Goal: Information Seeking & Learning: Learn about a topic

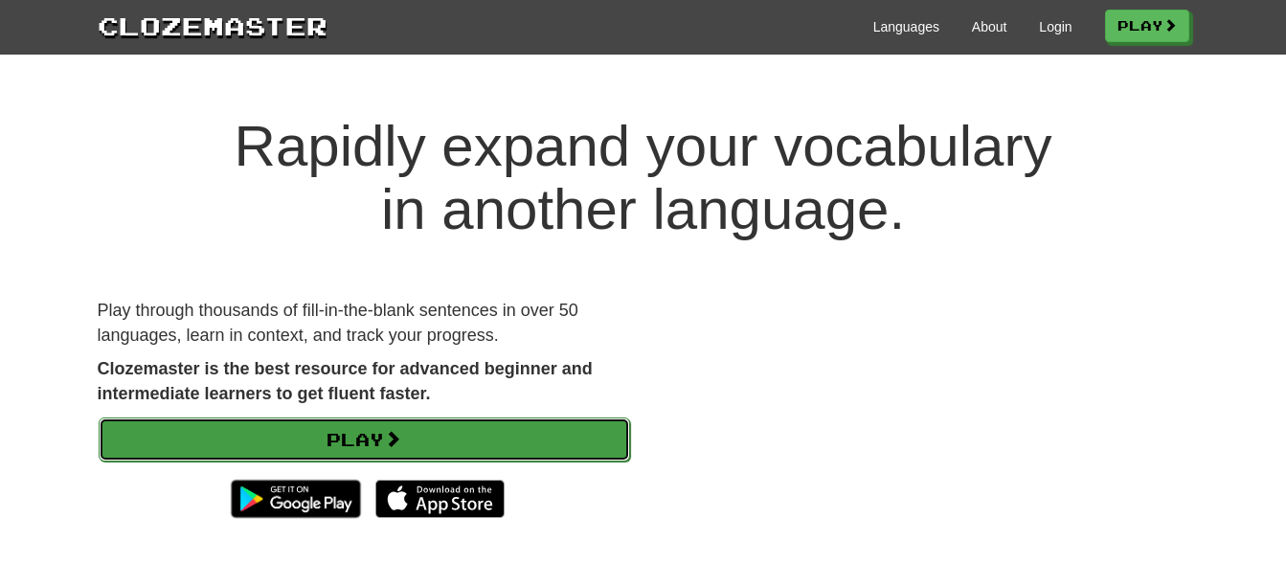
click at [522, 439] on link "Play" at bounding box center [364, 440] width 531 height 44
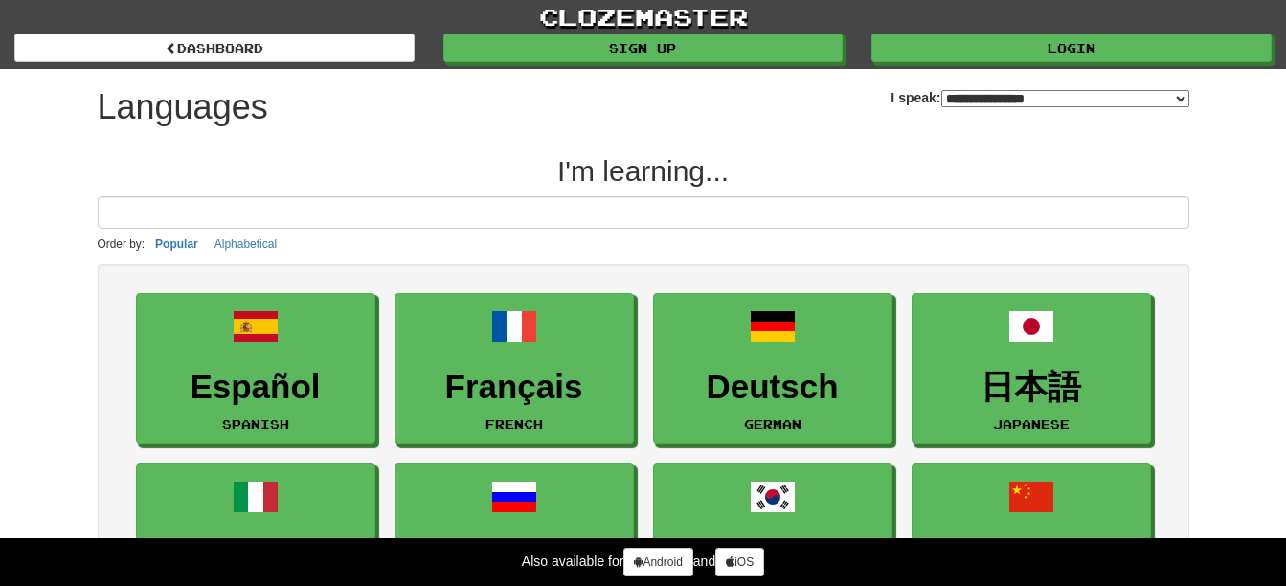
click at [941, 102] on select "**********" at bounding box center [1065, 98] width 248 height 17
select select "*********"
click at [941, 90] on select "**********" at bounding box center [1065, 98] width 248 height 17
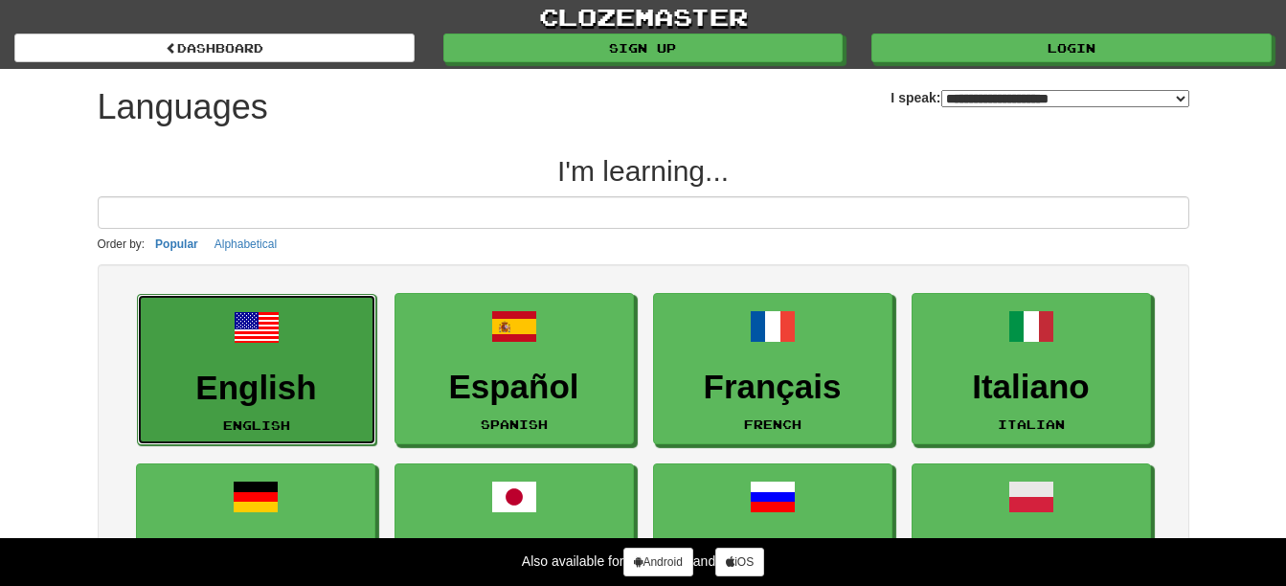
click at [305, 370] on h3 "English" at bounding box center [256, 388] width 218 height 37
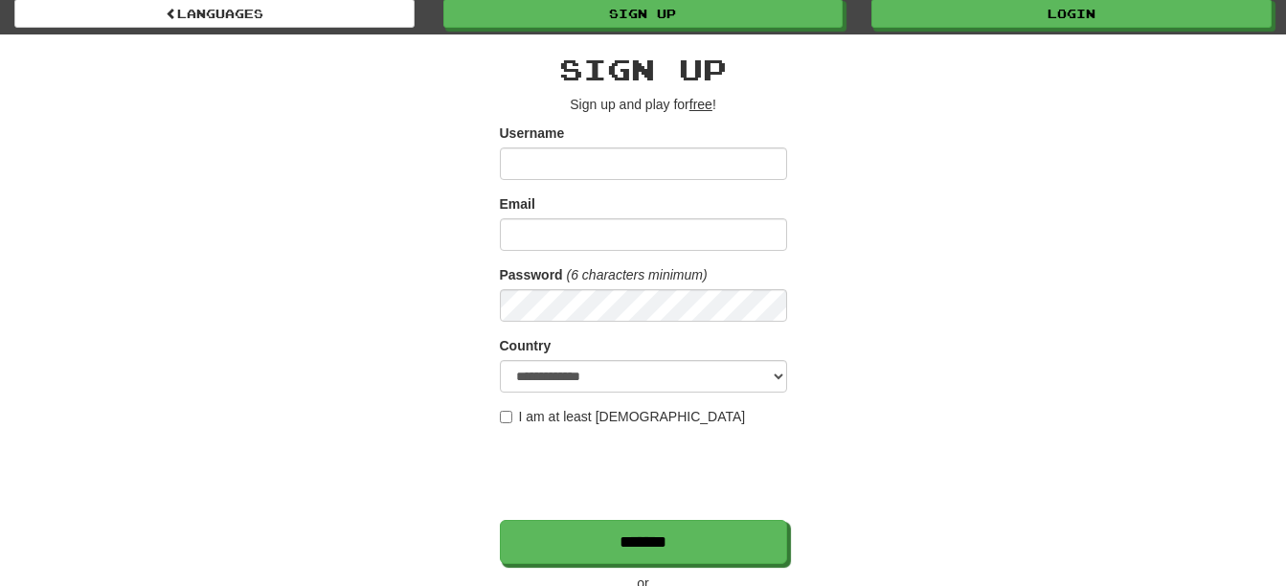
scroll to position [96, 0]
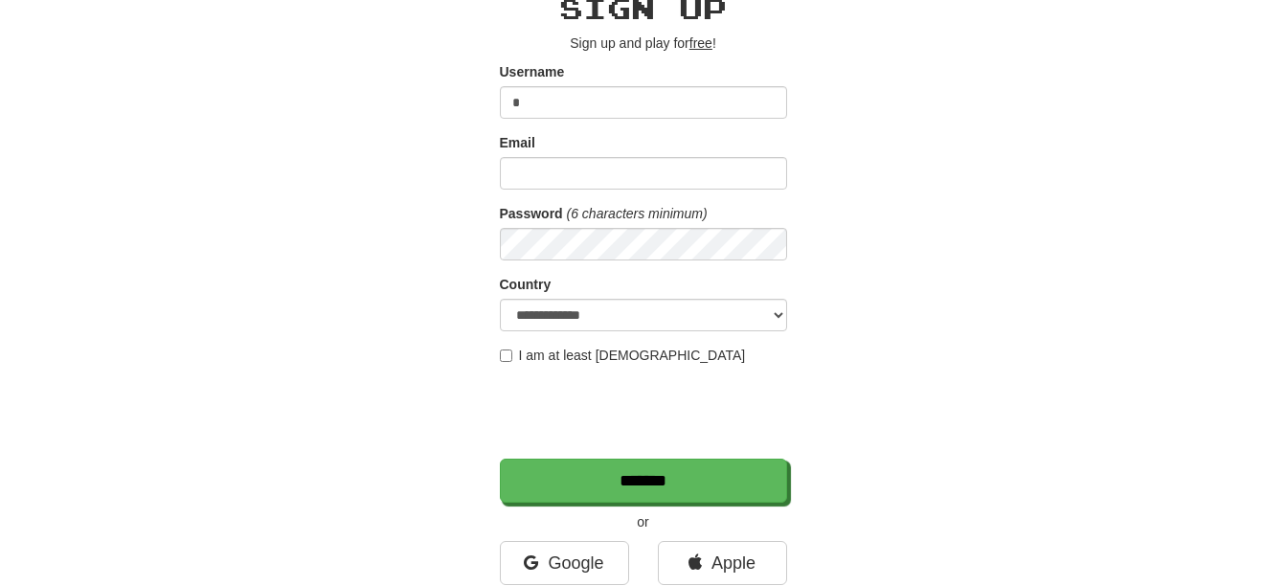
type input "**********"
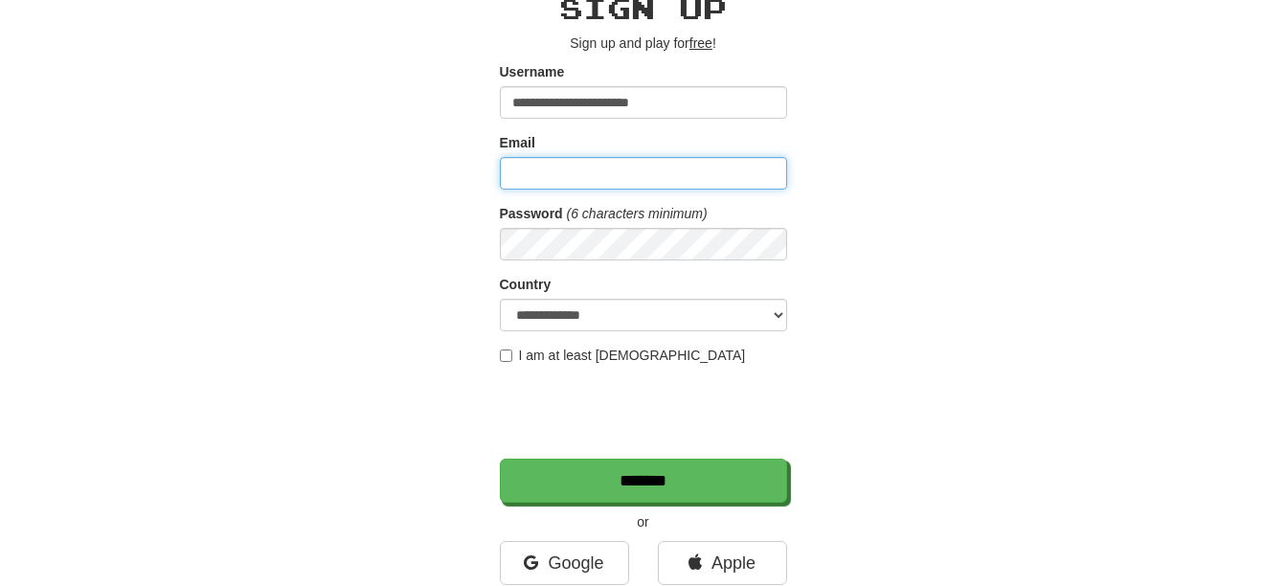
type input "**********"
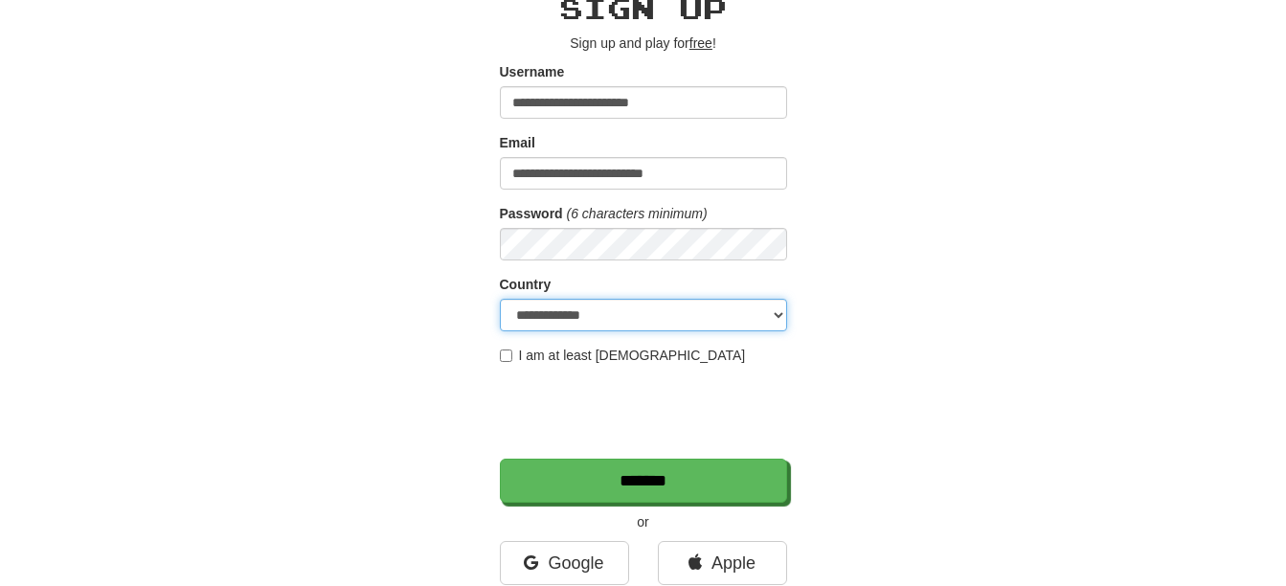
select select "**"
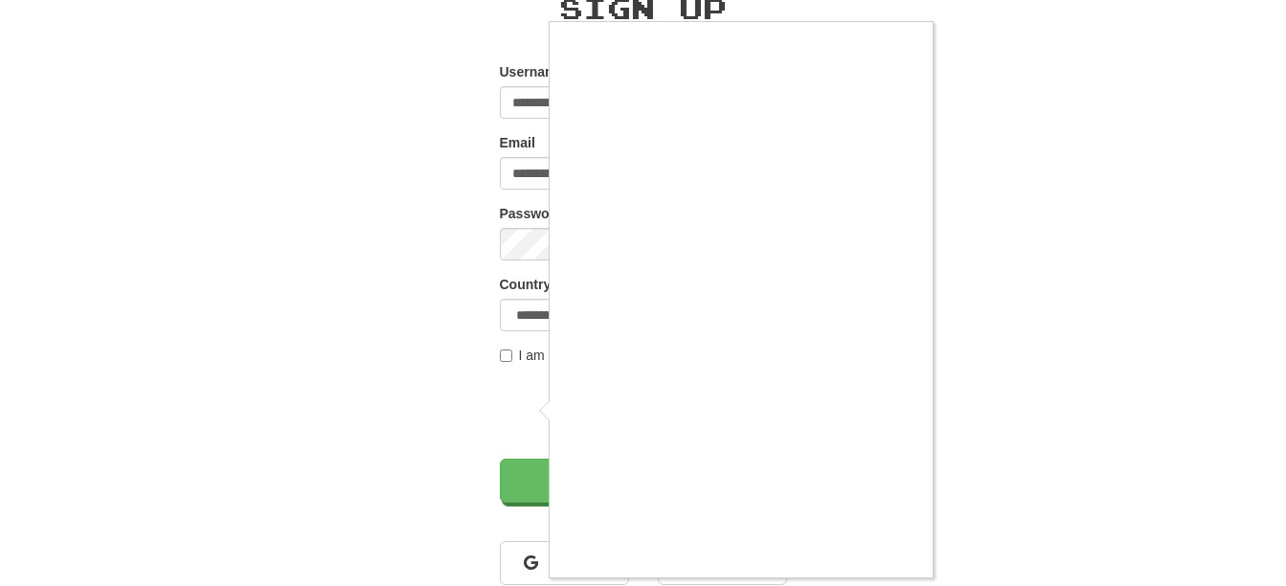
scroll to position [192, 0]
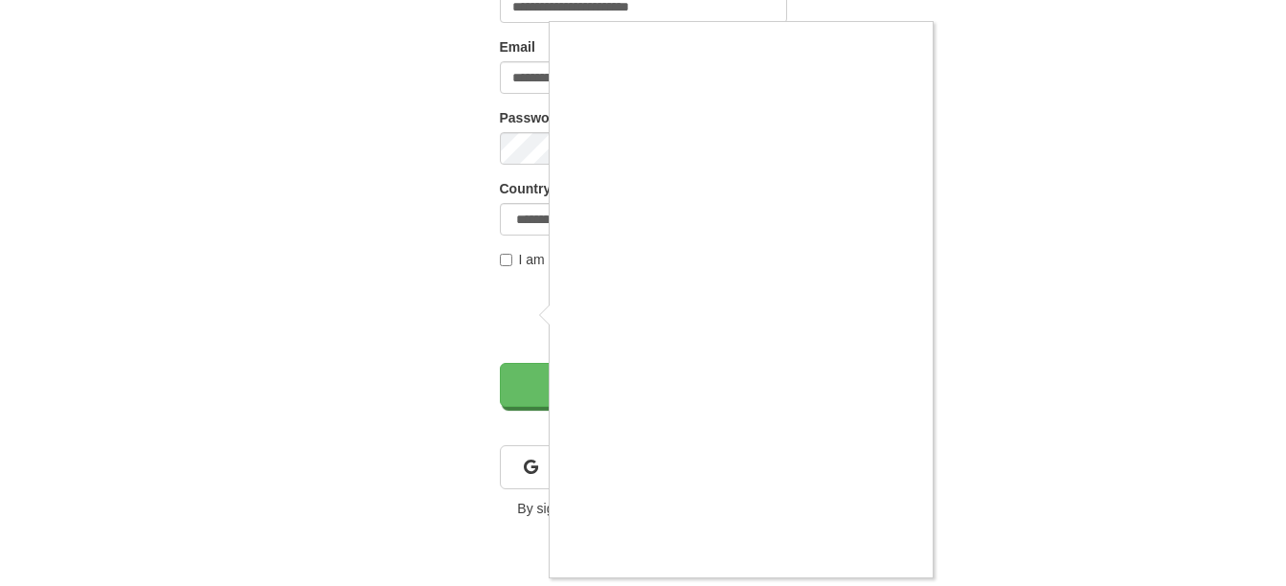
click at [1024, 497] on div at bounding box center [643, 293] width 1286 height 586
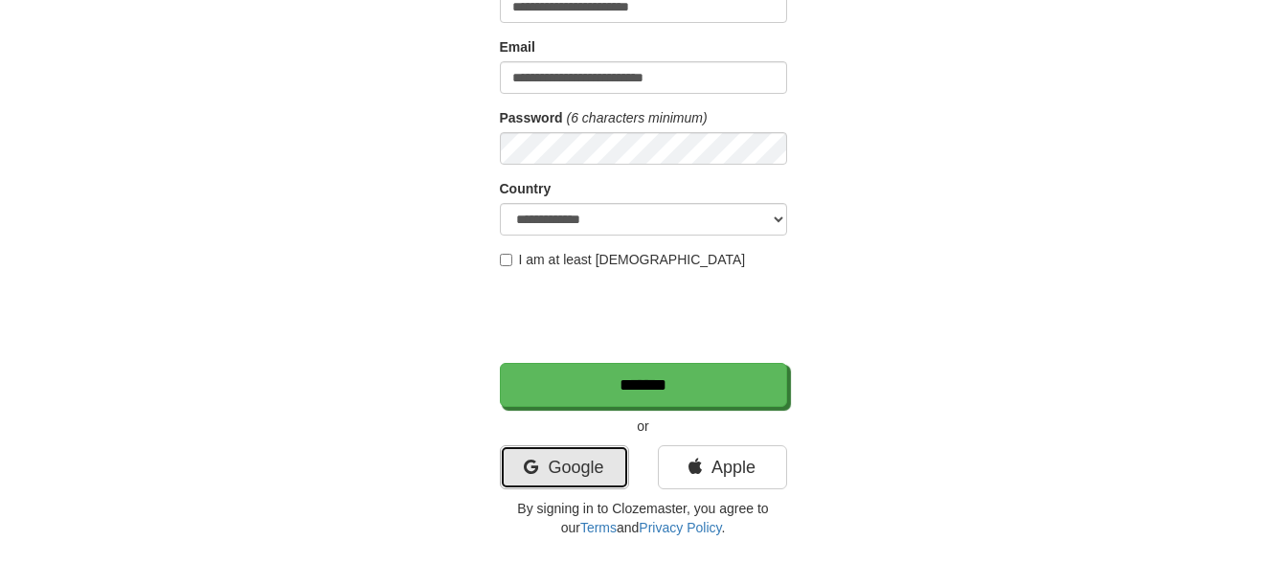
click at [596, 458] on link "Google" at bounding box center [564, 467] width 129 height 44
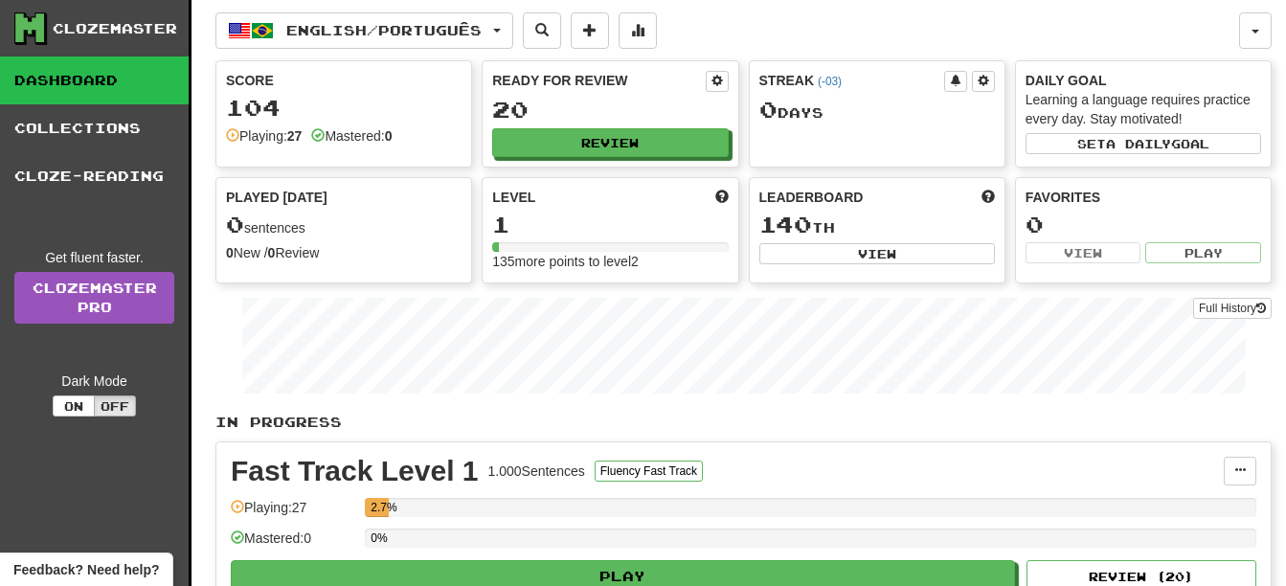
click at [90, 78] on link "Dashboard" at bounding box center [94, 80] width 189 height 48
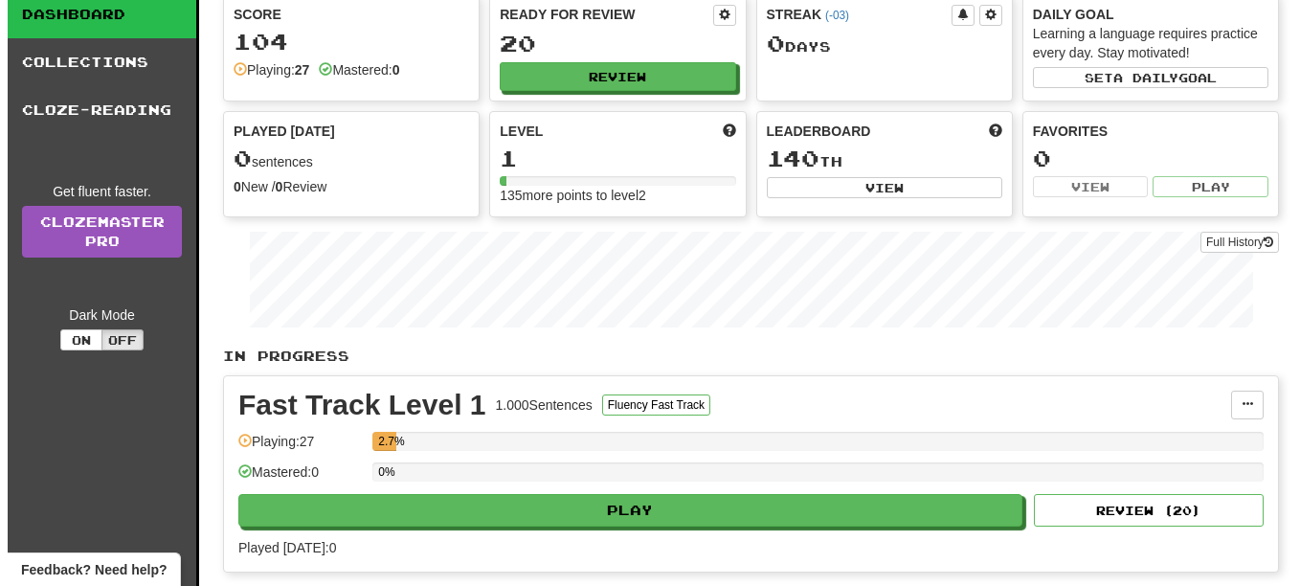
scroll to position [96, 0]
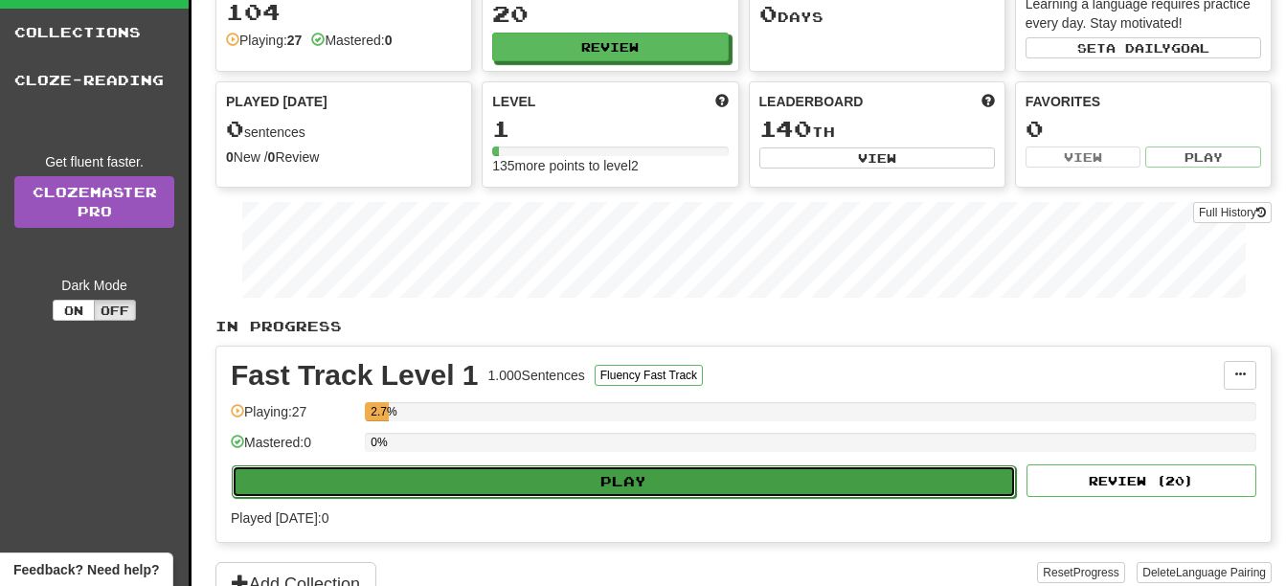
click at [563, 486] on button "Play" at bounding box center [624, 481] width 784 height 33
select select "**"
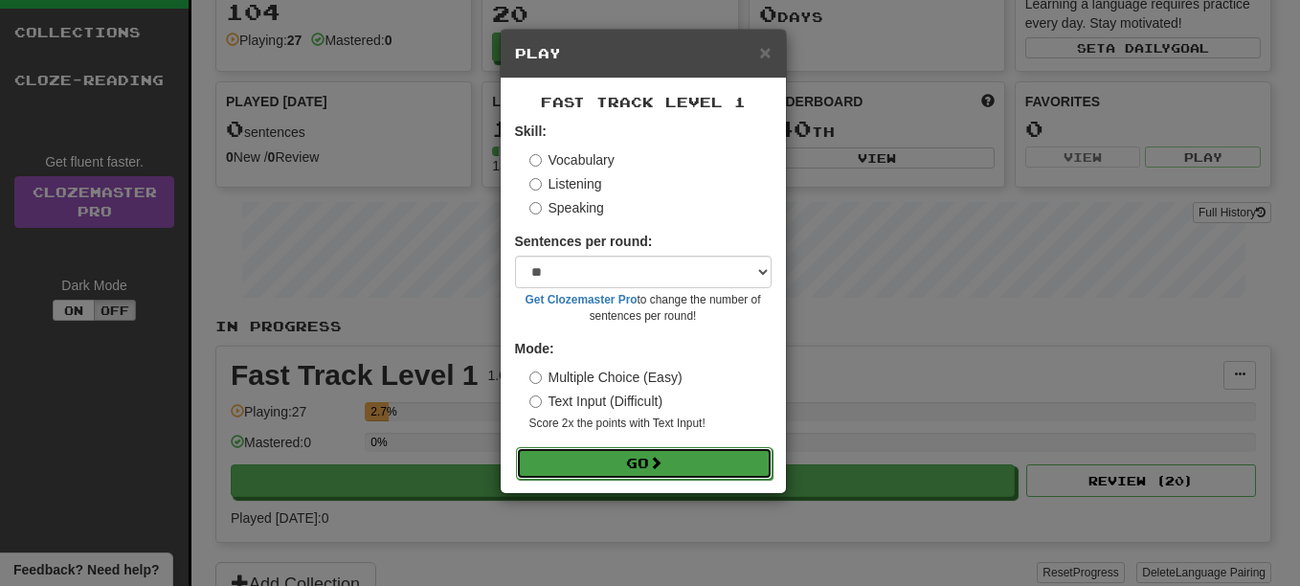
click at [605, 465] on button "Go" at bounding box center [644, 463] width 257 height 33
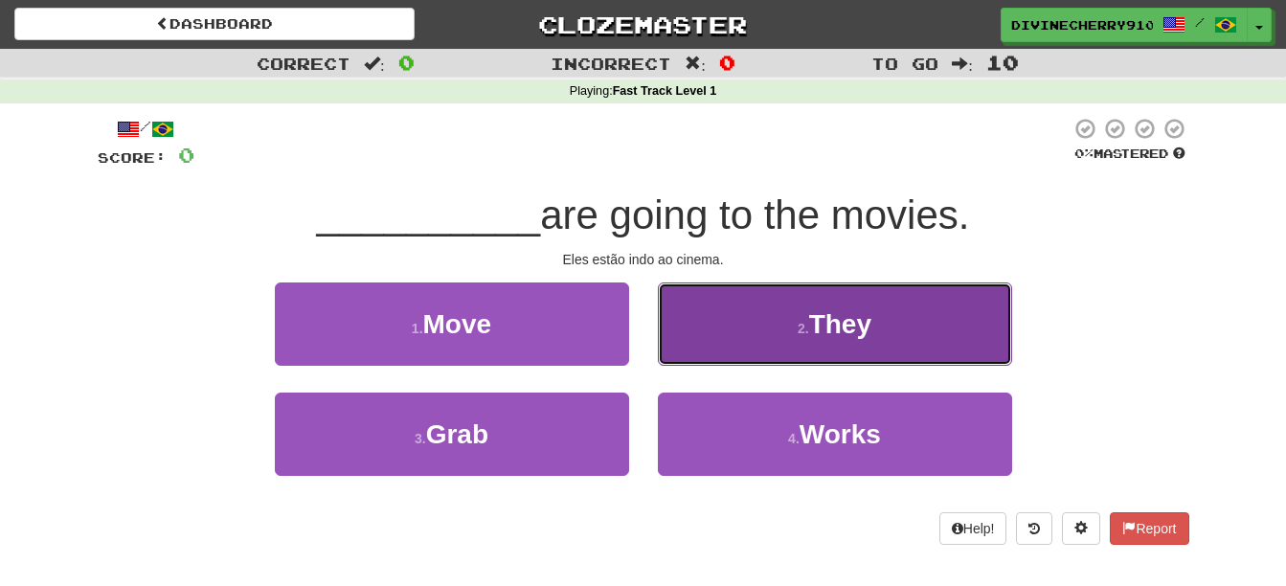
click at [732, 346] on button "2 . They" at bounding box center [835, 323] width 354 height 83
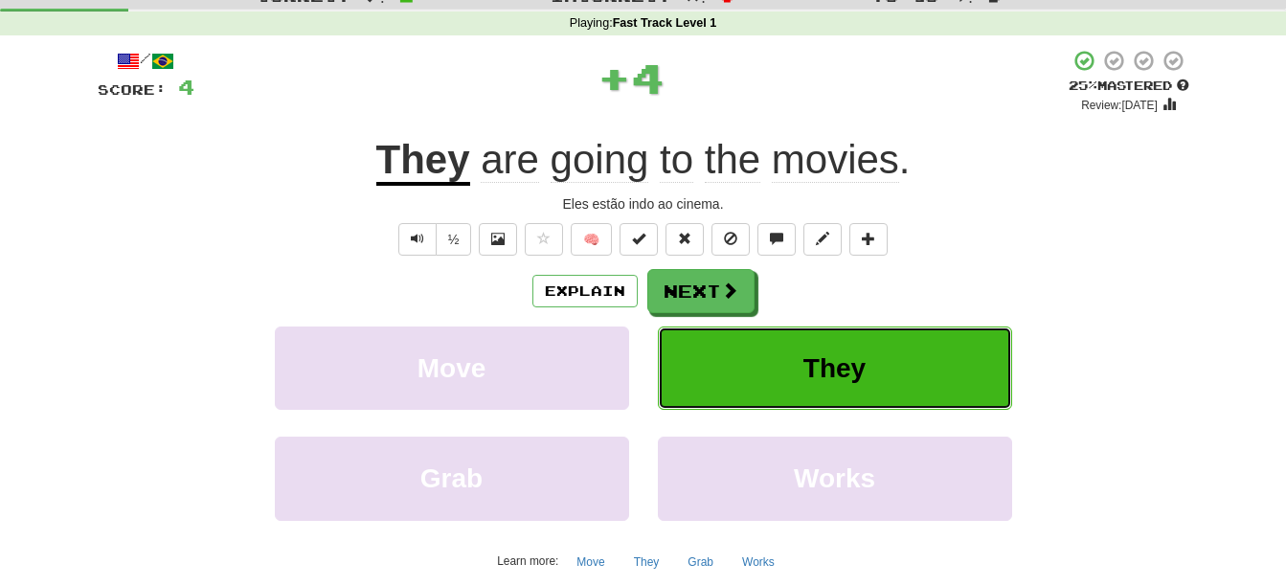
scroll to position [96, 0]
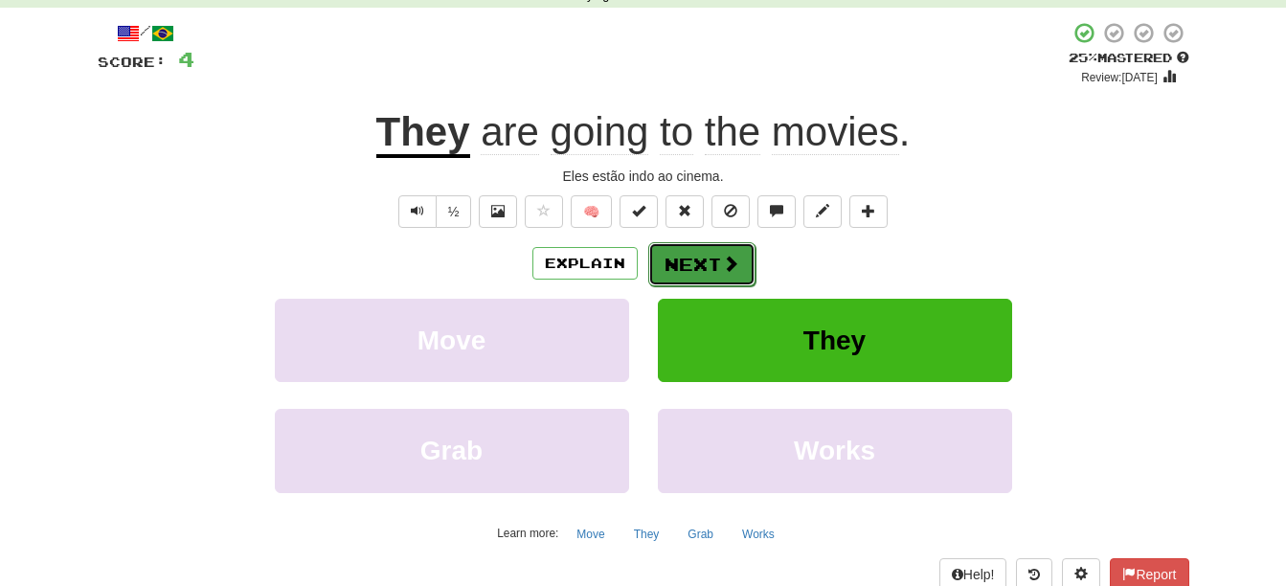
click at [722, 260] on span at bounding box center [730, 263] width 17 height 17
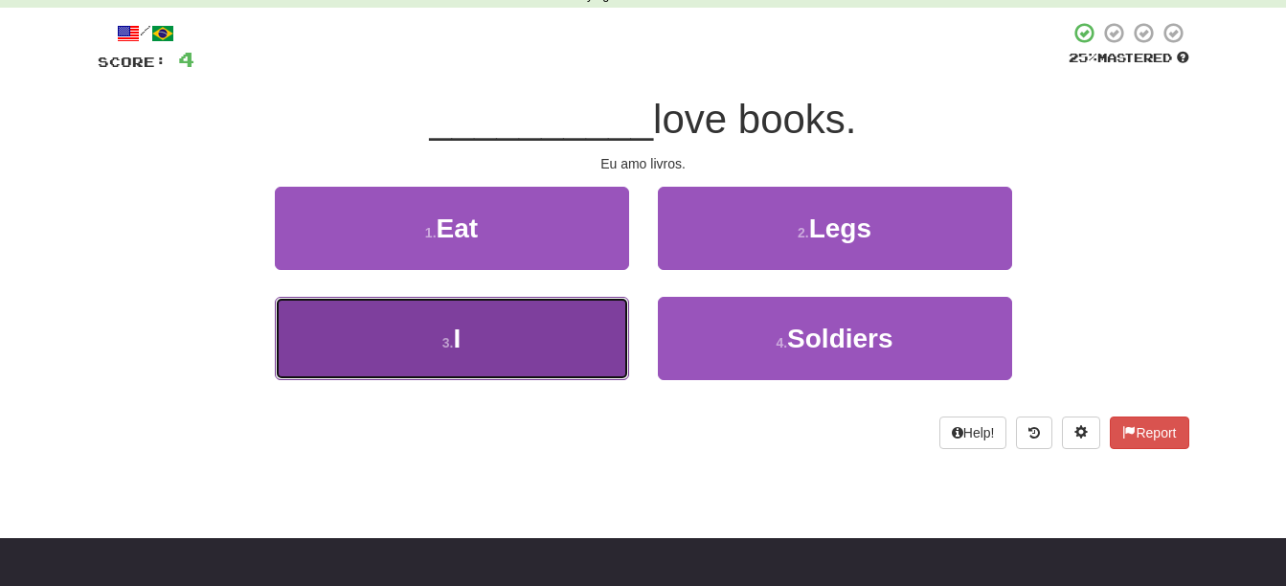
click at [513, 348] on button "3 . I" at bounding box center [452, 338] width 354 height 83
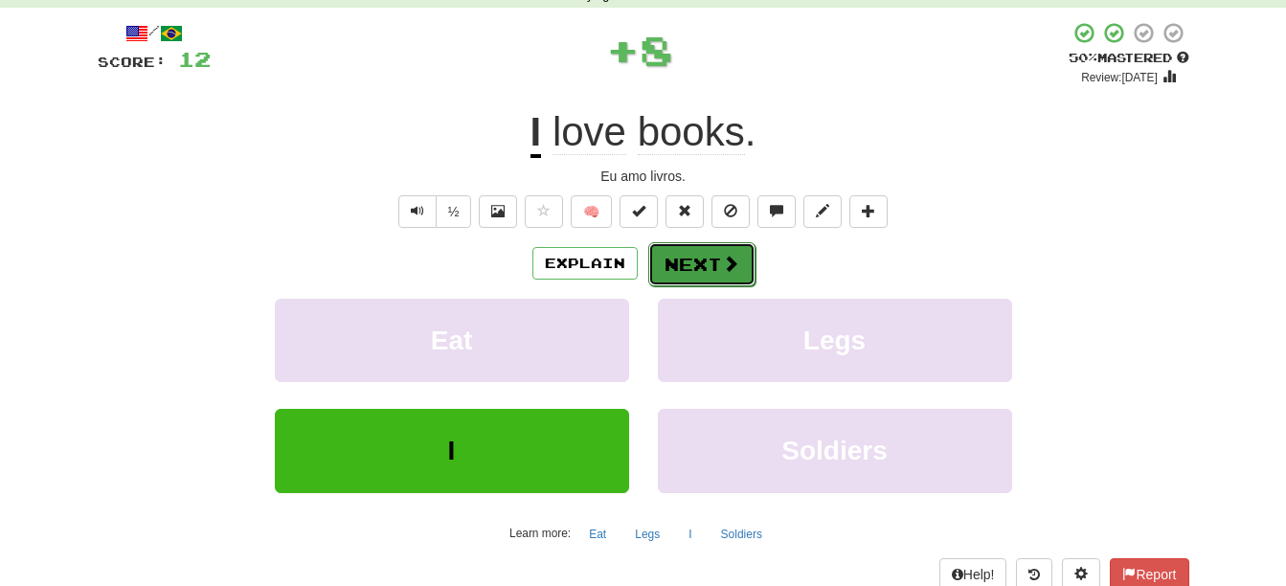
click at [704, 261] on button "Next" at bounding box center [701, 264] width 107 height 44
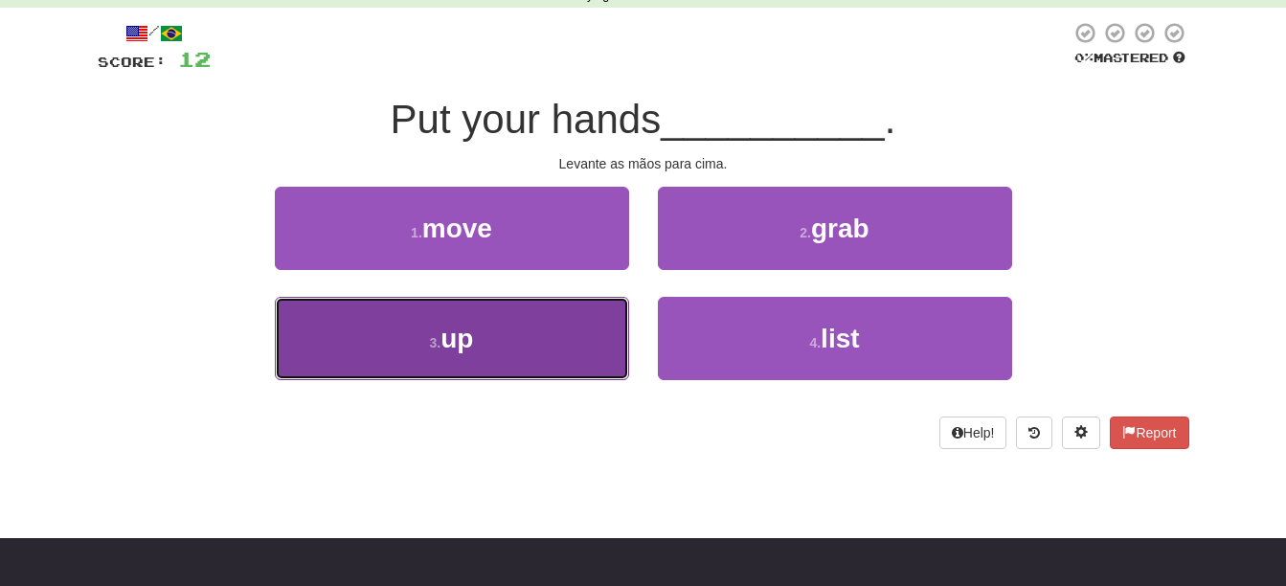
click at [553, 325] on button "3 . up" at bounding box center [452, 338] width 354 height 83
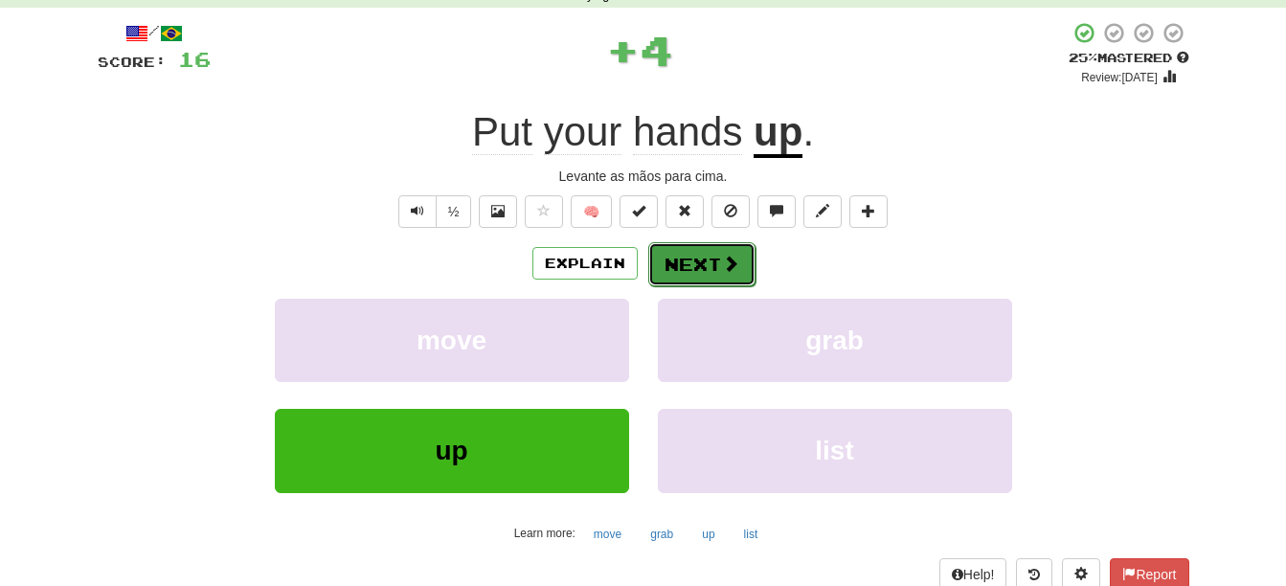
click at [677, 250] on button "Next" at bounding box center [701, 264] width 107 height 44
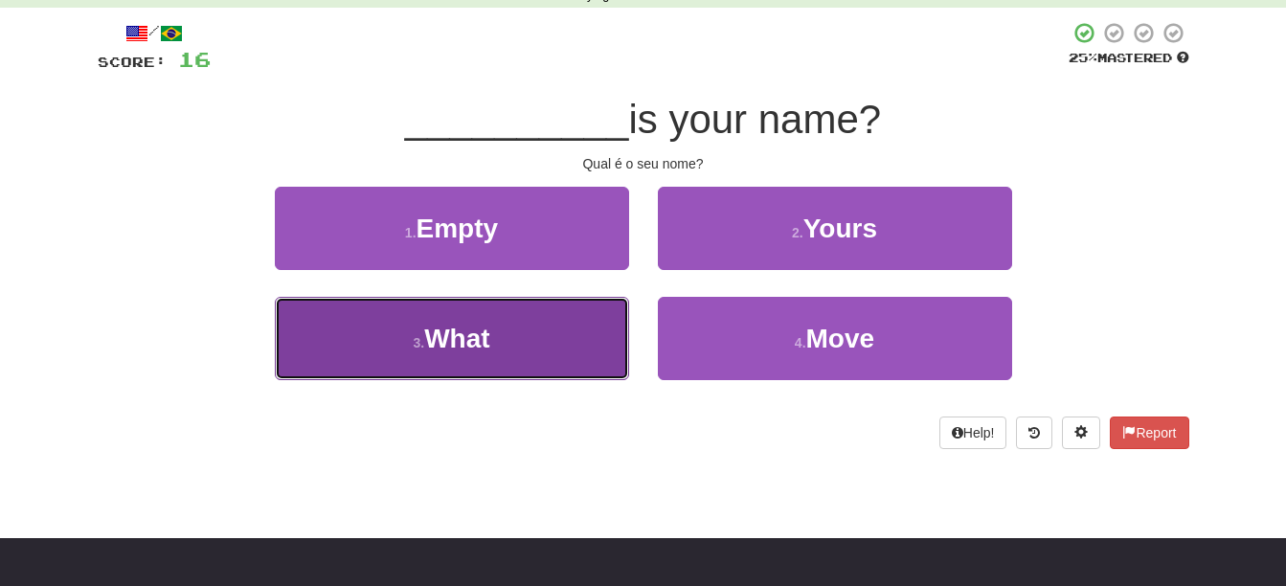
click at [575, 321] on button "3 . What" at bounding box center [452, 338] width 354 height 83
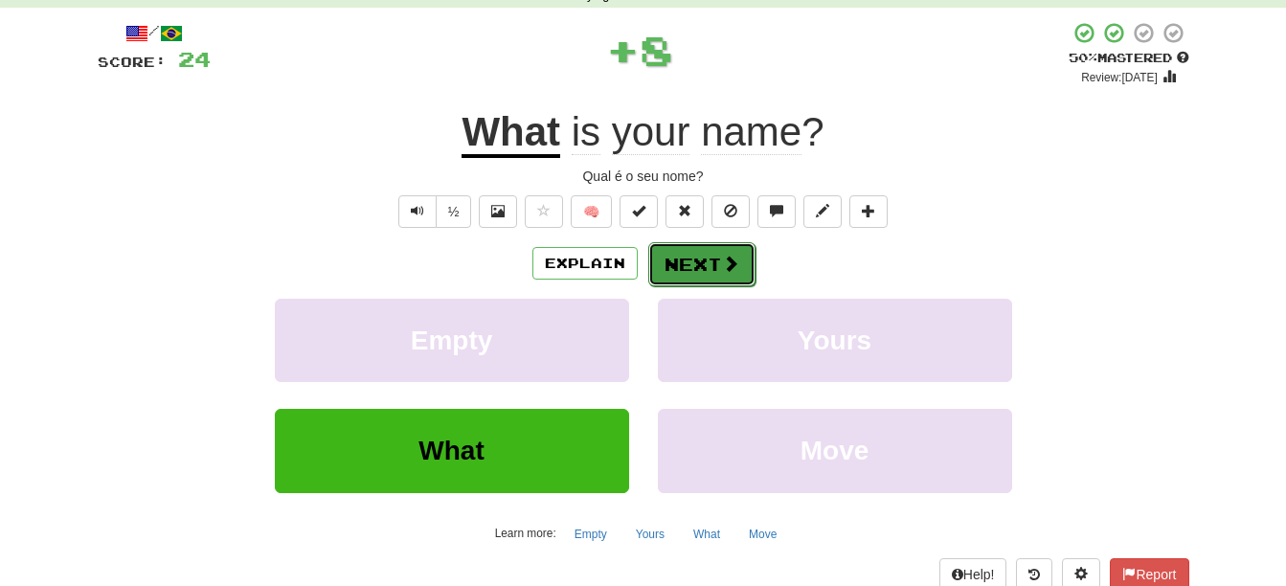
click at [678, 252] on button "Next" at bounding box center [701, 264] width 107 height 44
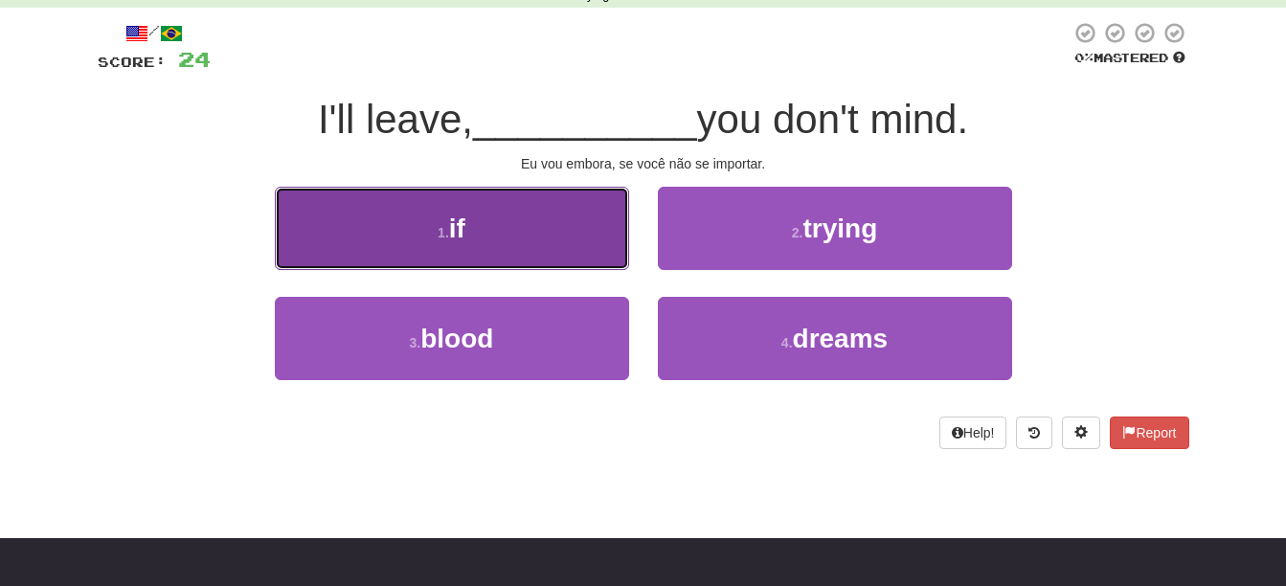
click at [503, 229] on button "1 . if" at bounding box center [452, 228] width 354 height 83
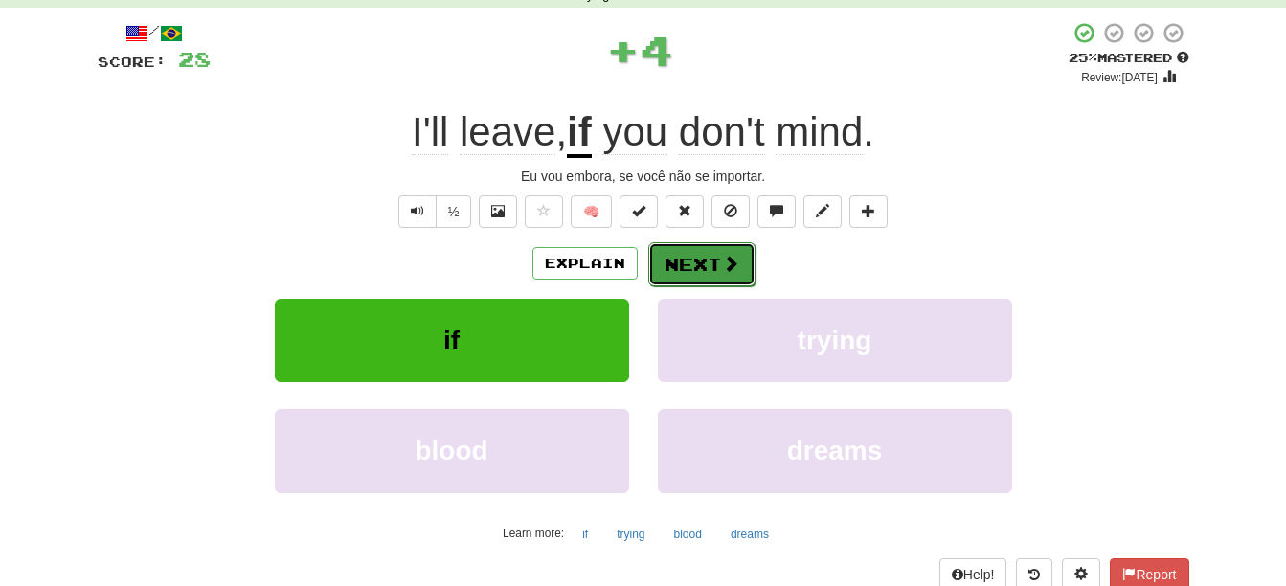
click at [701, 276] on button "Next" at bounding box center [701, 264] width 107 height 44
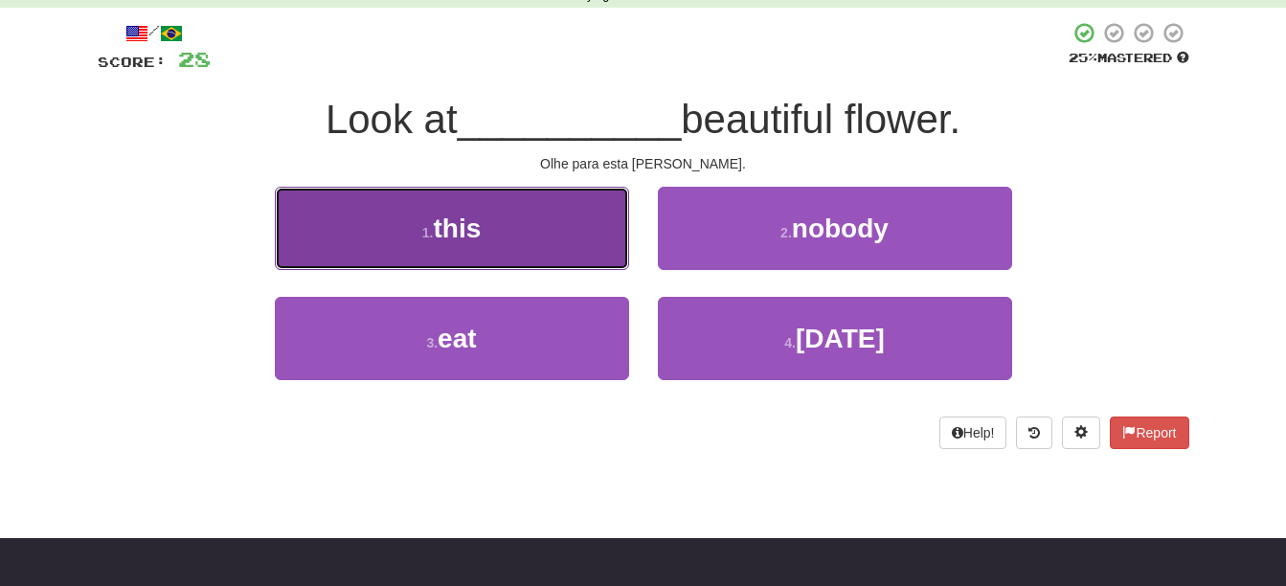
click at [559, 223] on button "1 . this" at bounding box center [452, 228] width 354 height 83
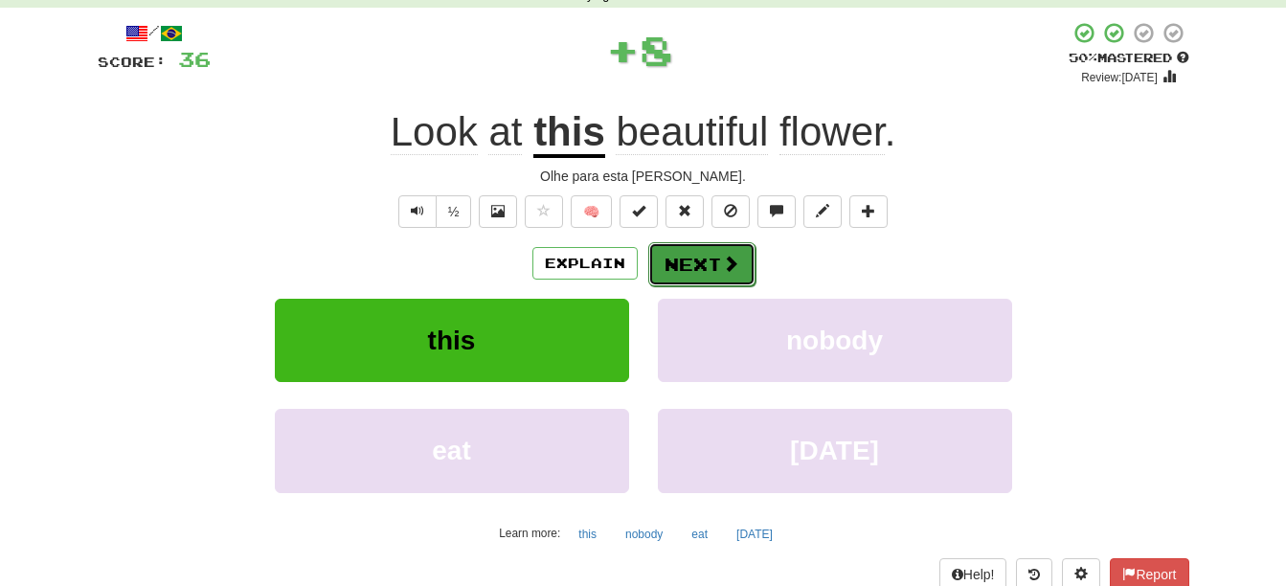
click at [701, 253] on button "Next" at bounding box center [701, 264] width 107 height 44
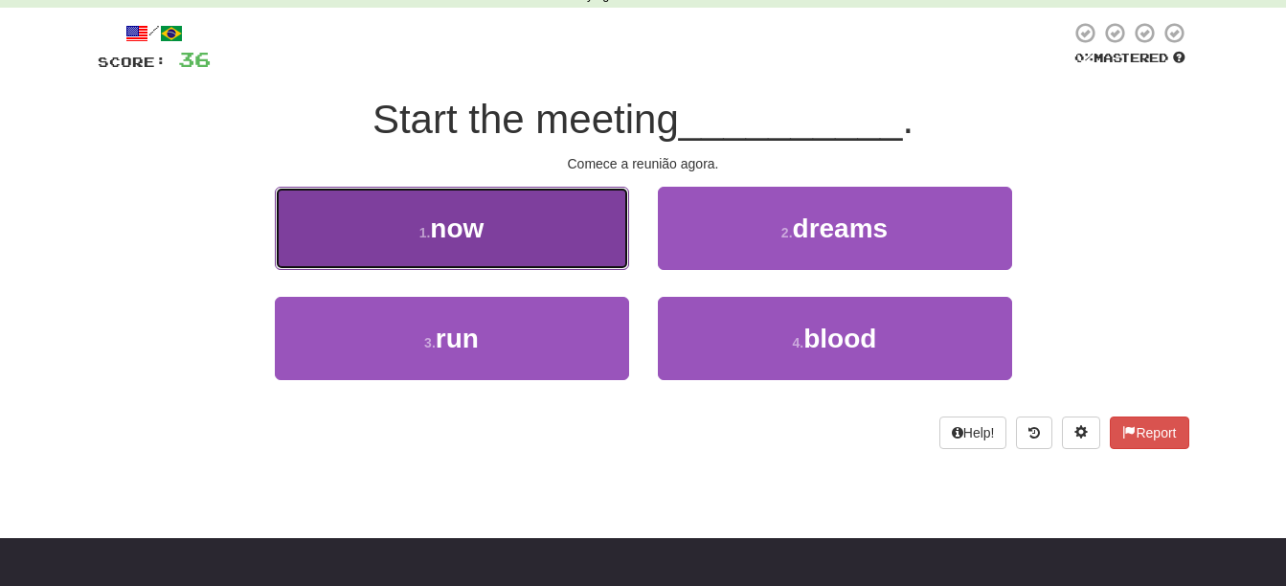
click at [508, 249] on button "1 . now" at bounding box center [452, 228] width 354 height 83
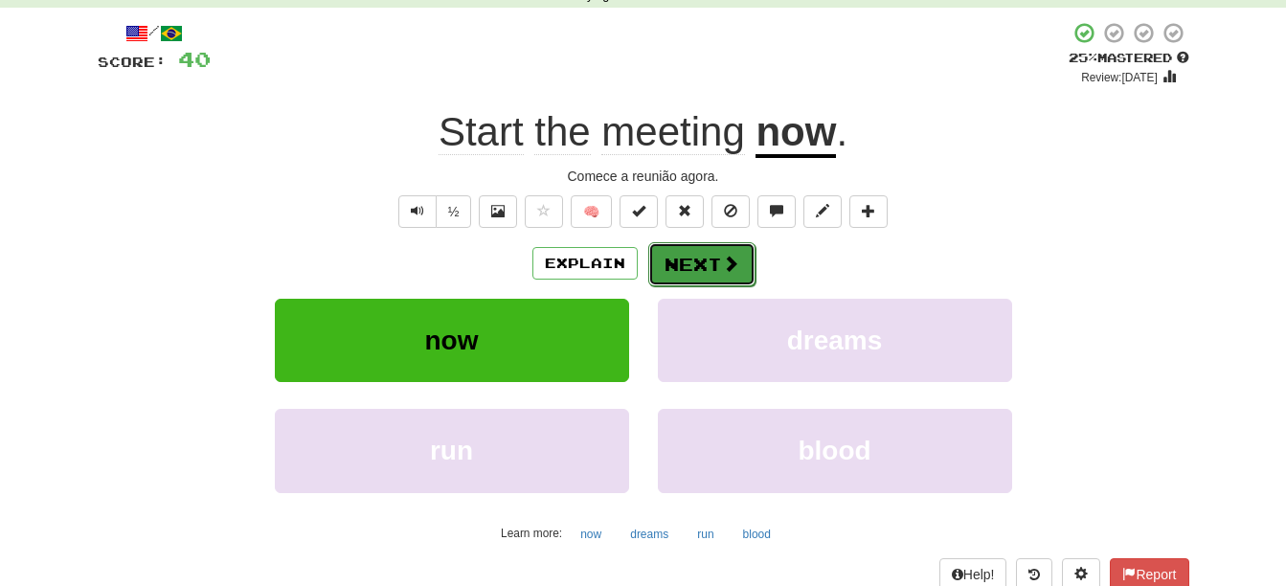
click at [713, 260] on button "Next" at bounding box center [701, 264] width 107 height 44
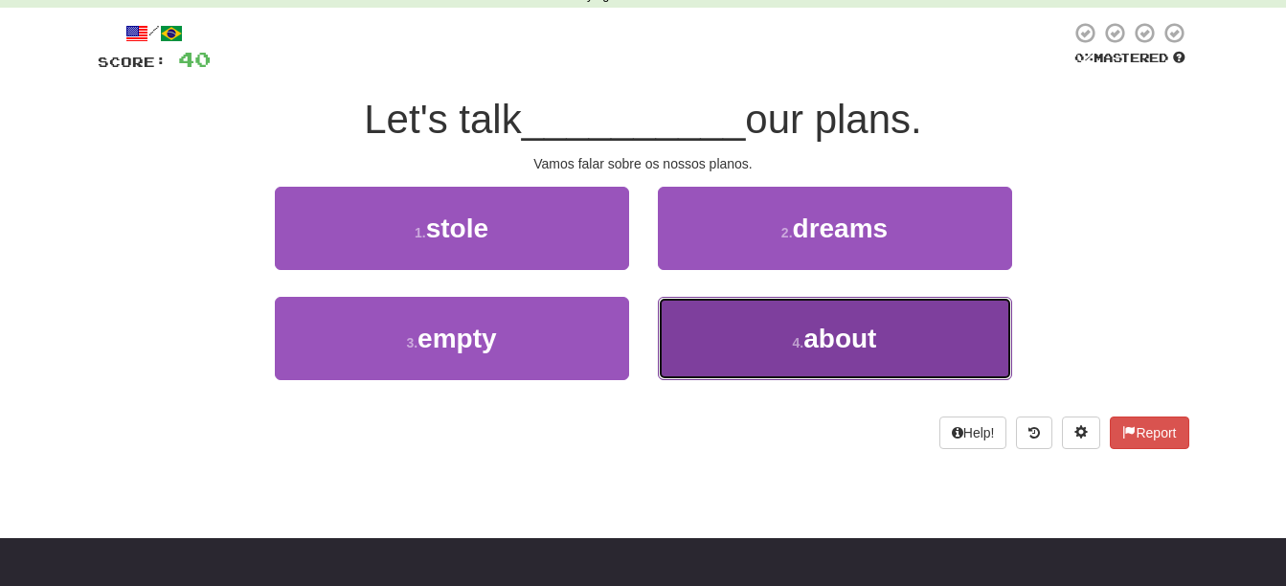
click at [713, 328] on button "4 . about" at bounding box center [835, 338] width 354 height 83
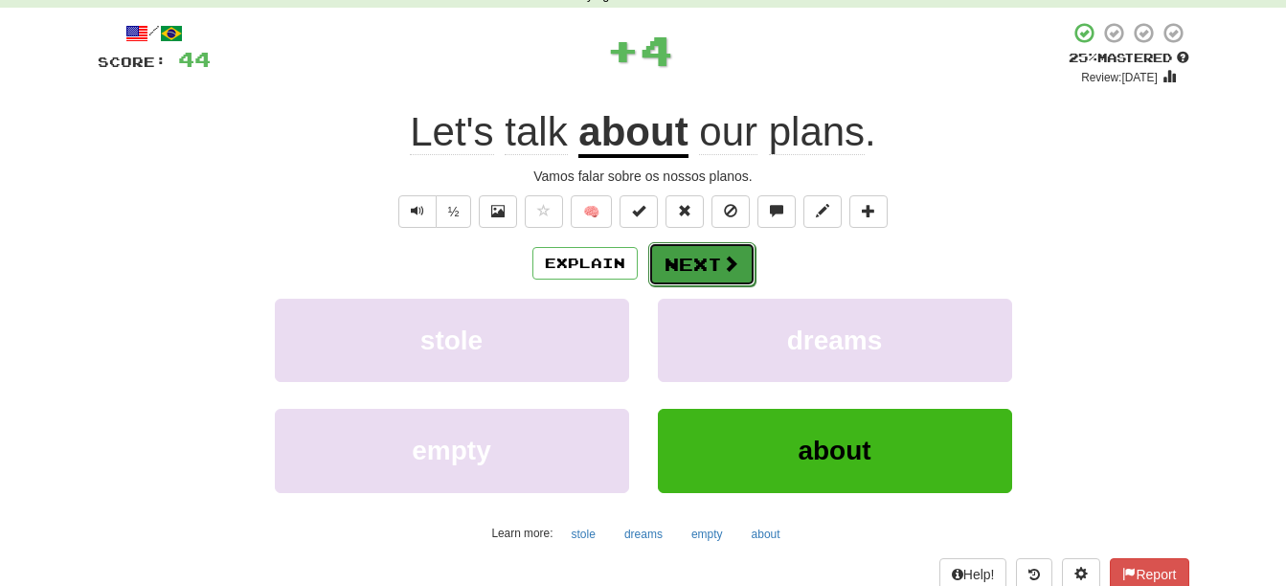
click at [712, 264] on button "Next" at bounding box center [701, 264] width 107 height 44
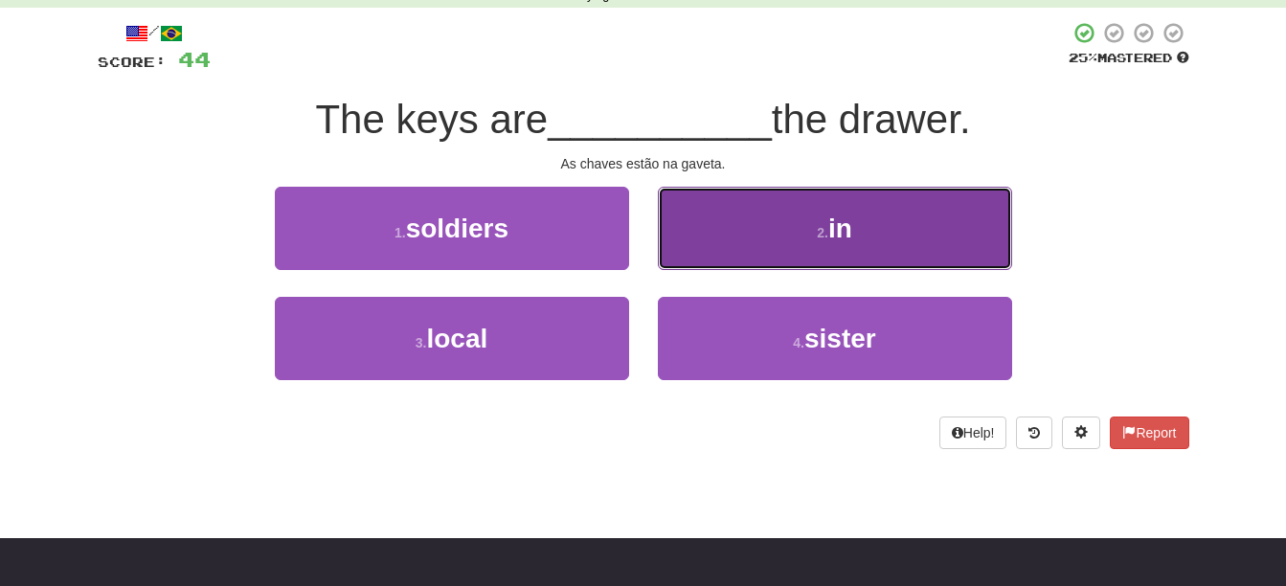
click at [712, 242] on button "2 . in" at bounding box center [835, 228] width 354 height 83
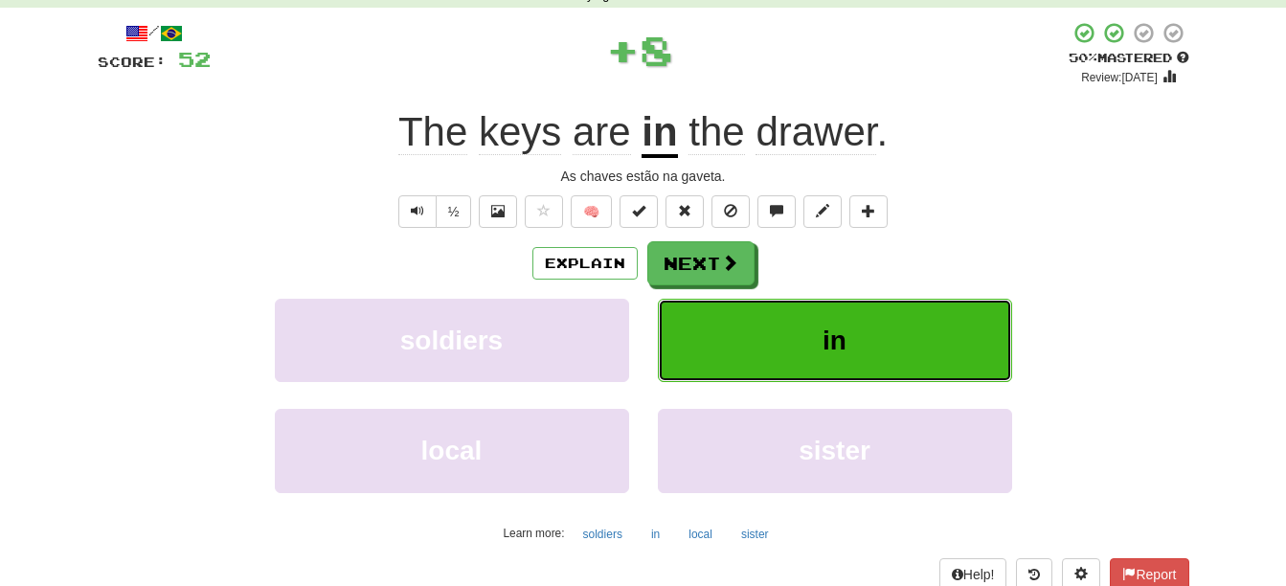
click at [731, 322] on button "in" at bounding box center [835, 340] width 354 height 83
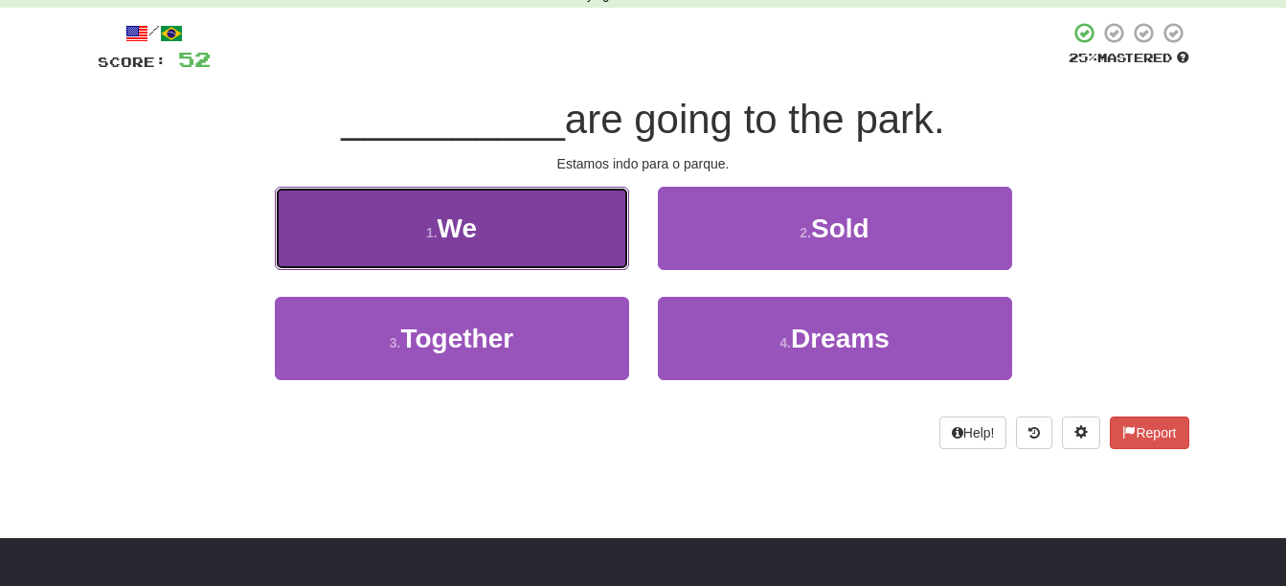
click at [410, 210] on button "1 . We" at bounding box center [452, 228] width 354 height 83
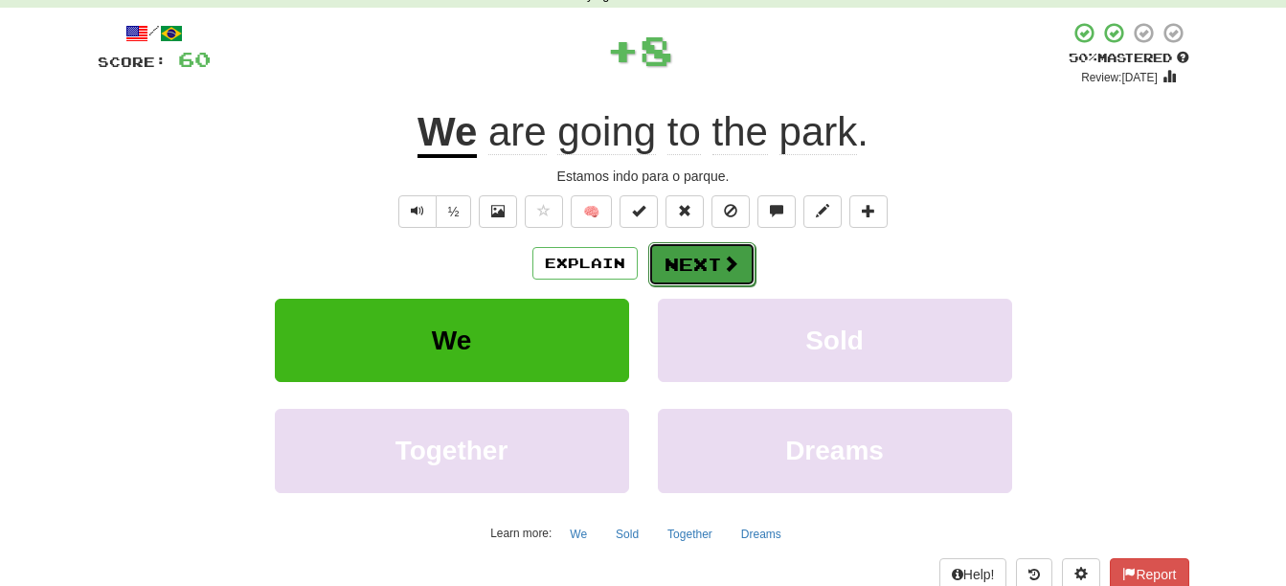
click at [688, 266] on button "Next" at bounding box center [701, 264] width 107 height 44
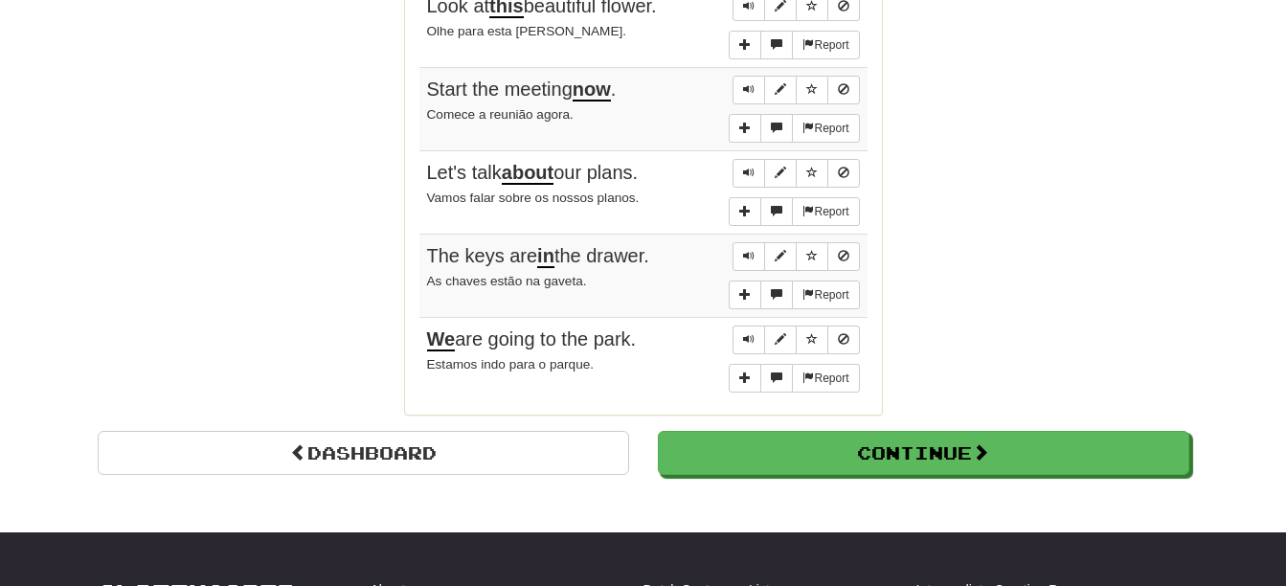
scroll to position [1628, 0]
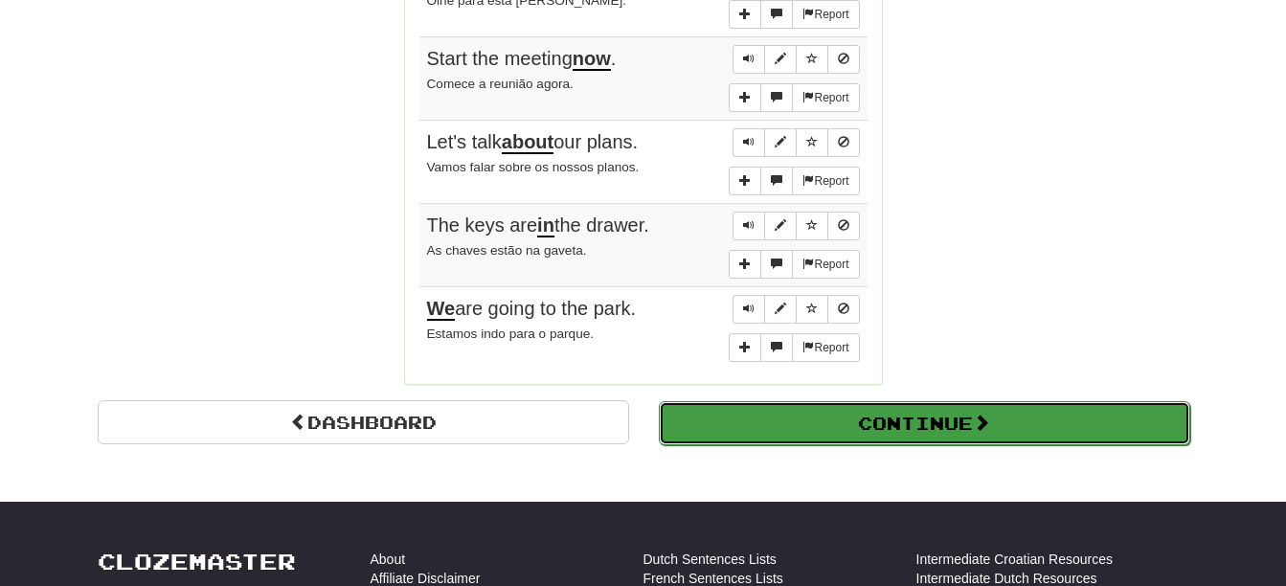
click at [792, 406] on button "Continue" at bounding box center [924, 423] width 531 height 44
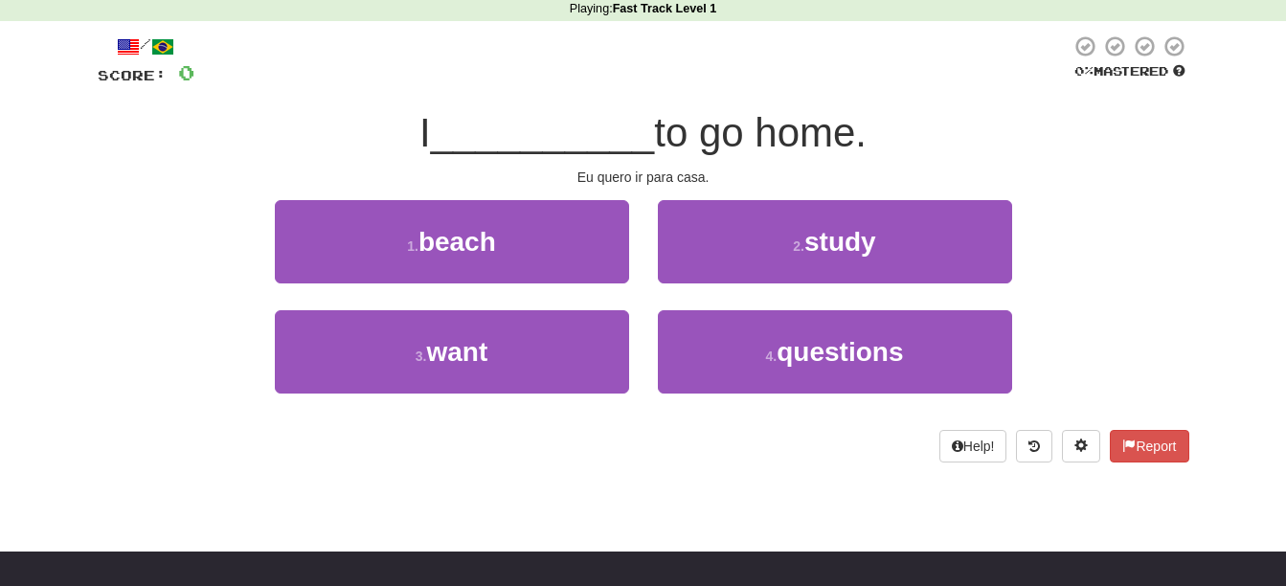
scroll to position [0, 0]
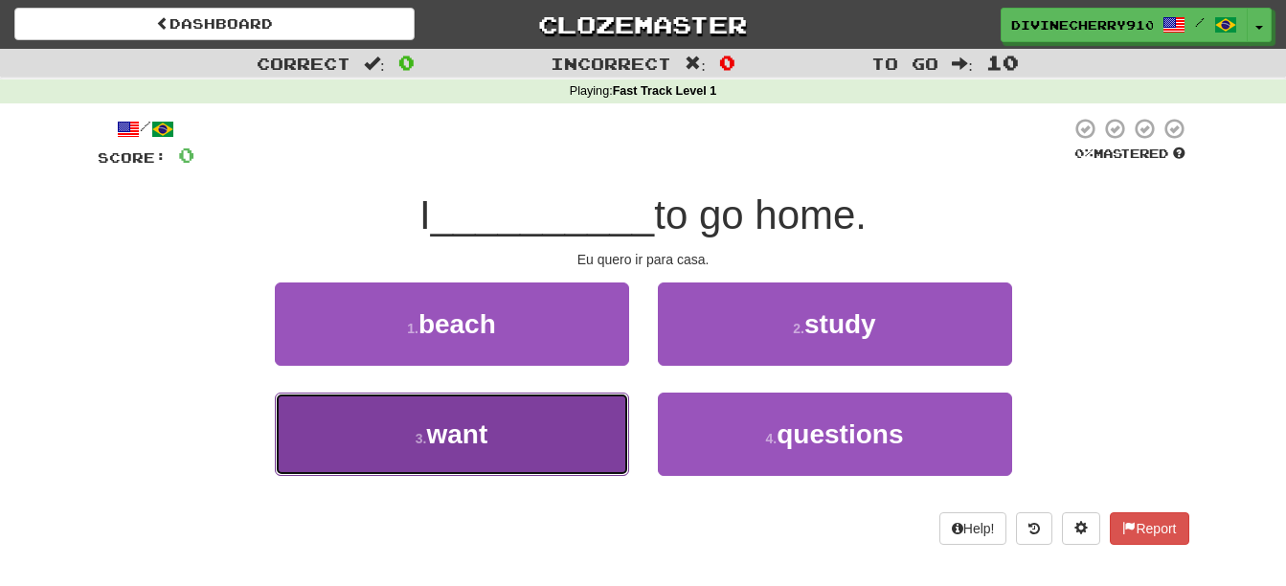
click at [582, 432] on button "3 . want" at bounding box center [452, 434] width 354 height 83
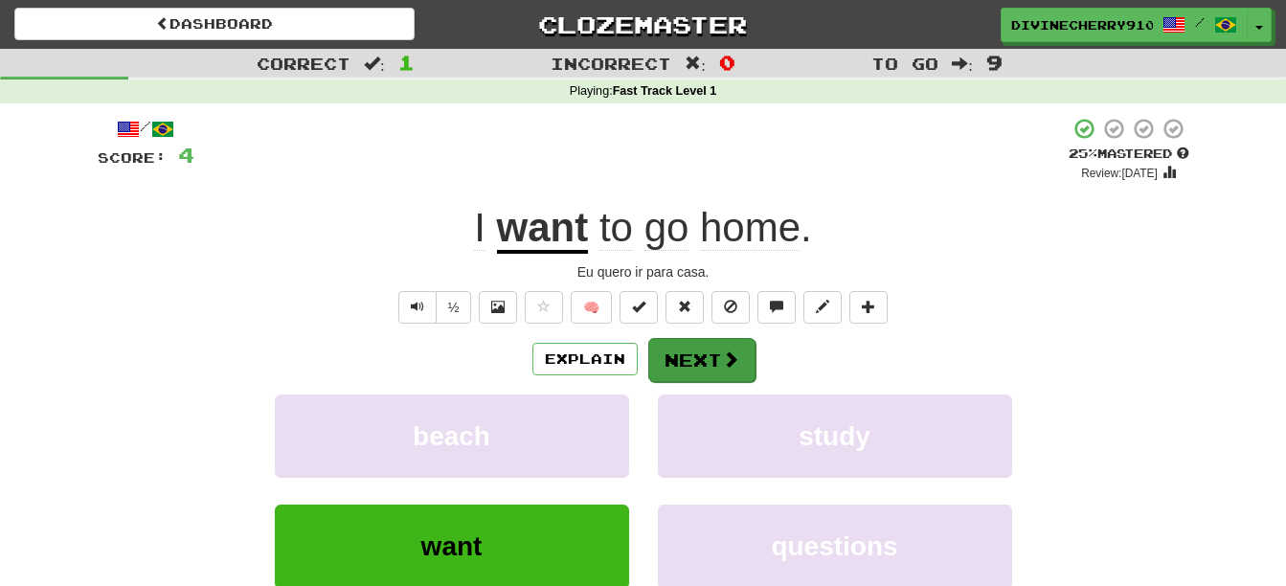
click at [707, 337] on div "Explain Next" at bounding box center [644, 359] width 1092 height 44
click at [718, 358] on button "Next" at bounding box center [701, 360] width 107 height 44
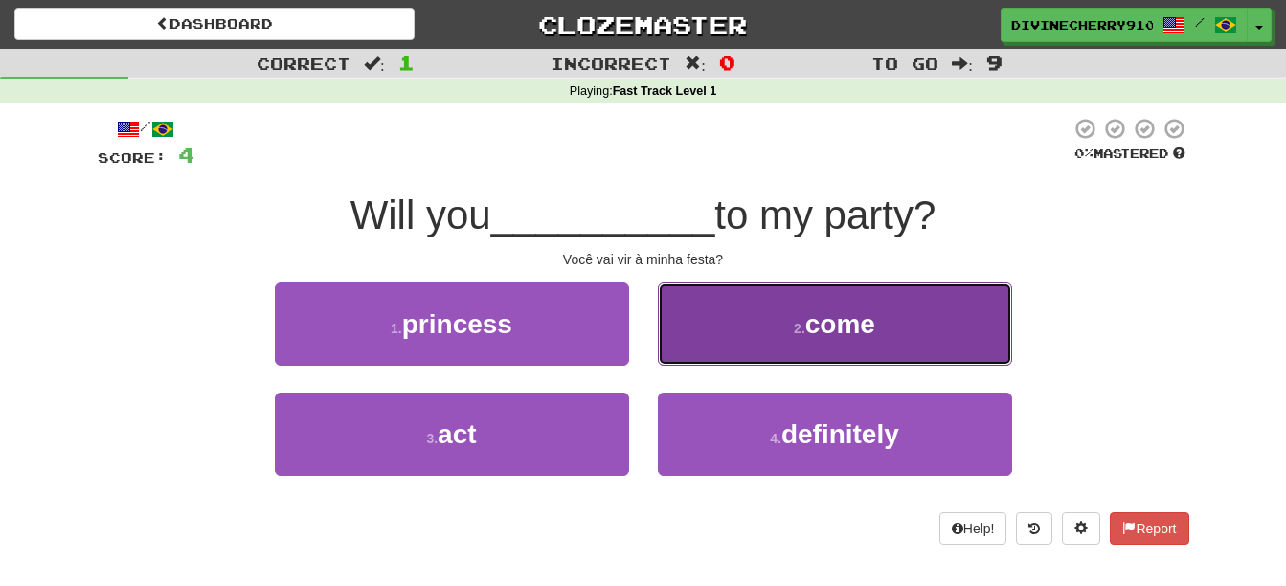
click at [797, 305] on button "2 . come" at bounding box center [835, 323] width 354 height 83
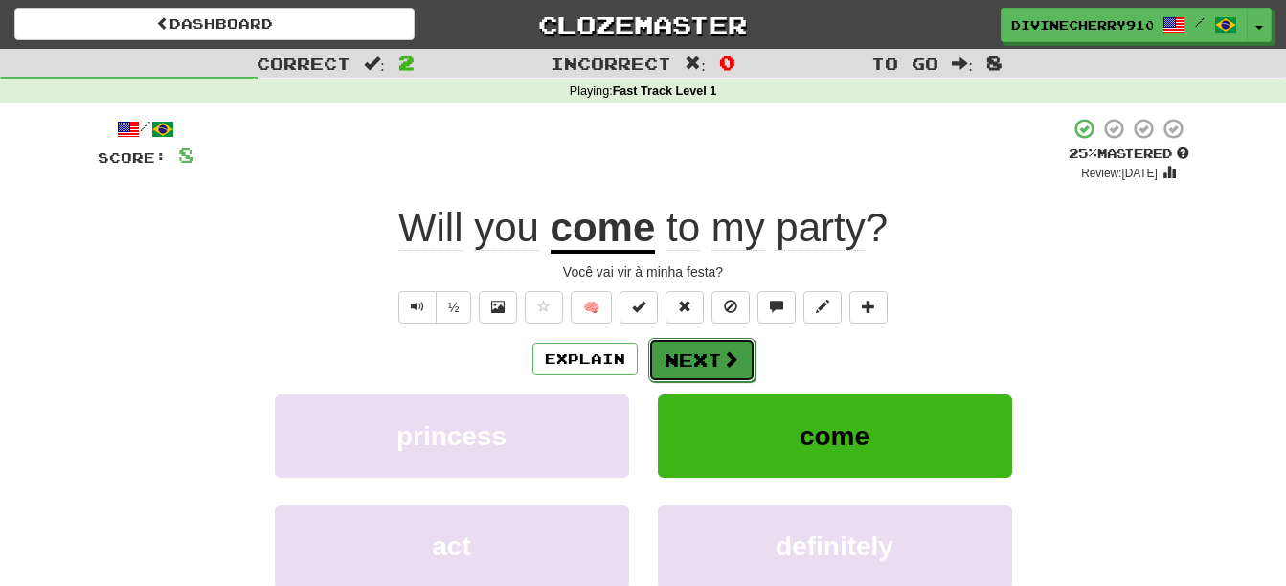
click at [728, 353] on span at bounding box center [730, 358] width 17 height 17
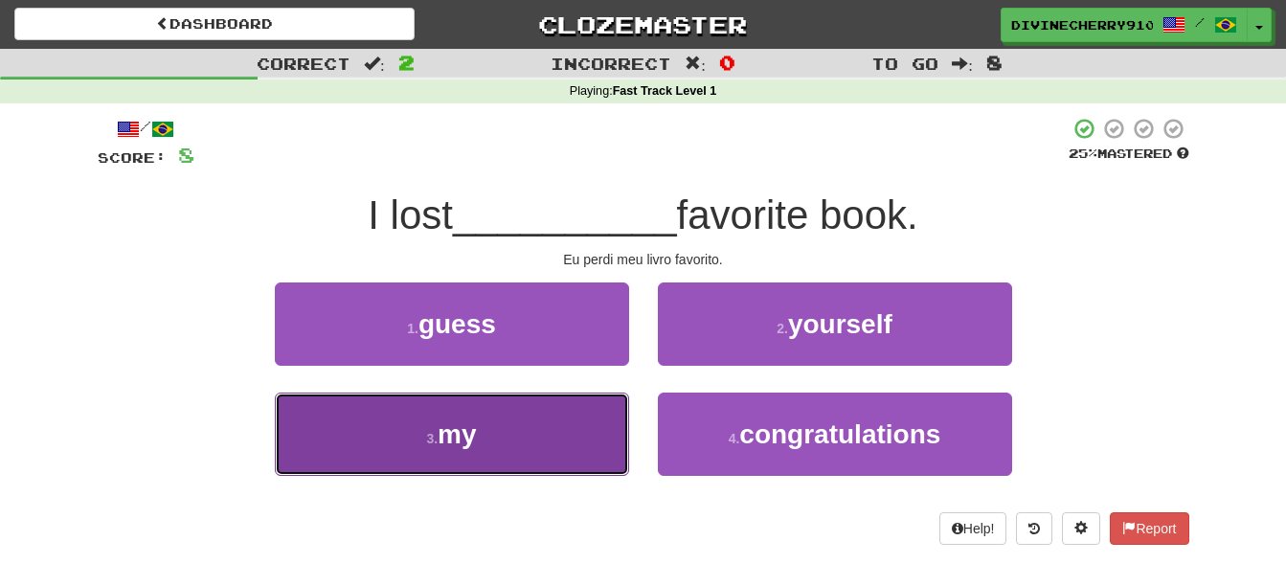
click at [572, 395] on button "3 . my" at bounding box center [452, 434] width 354 height 83
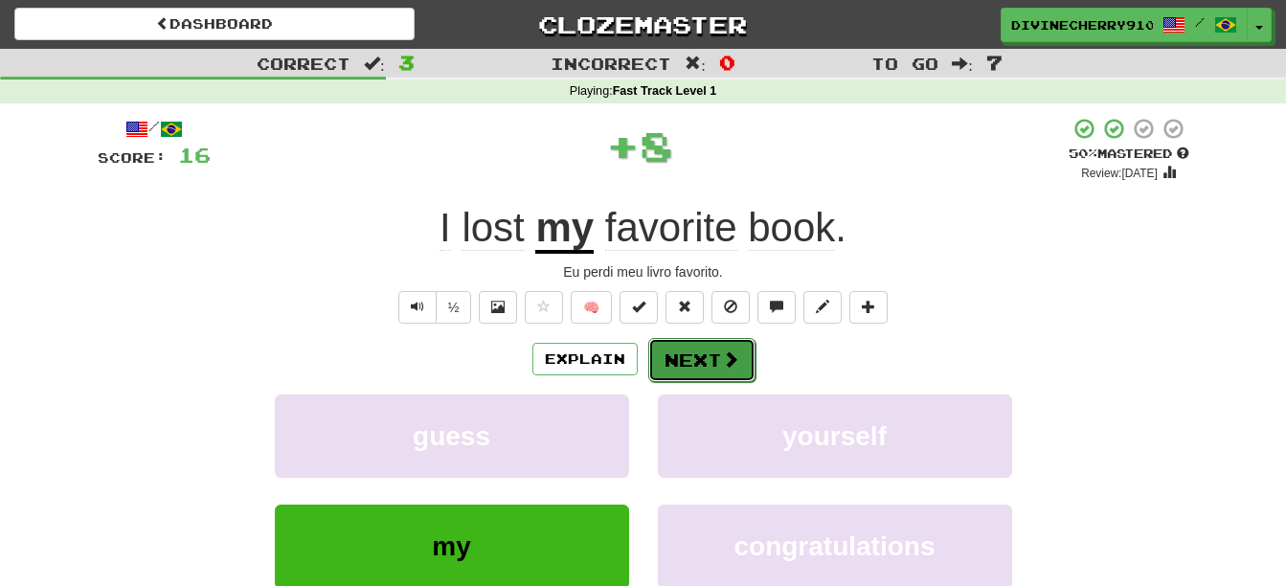
click at [722, 354] on span at bounding box center [730, 358] width 17 height 17
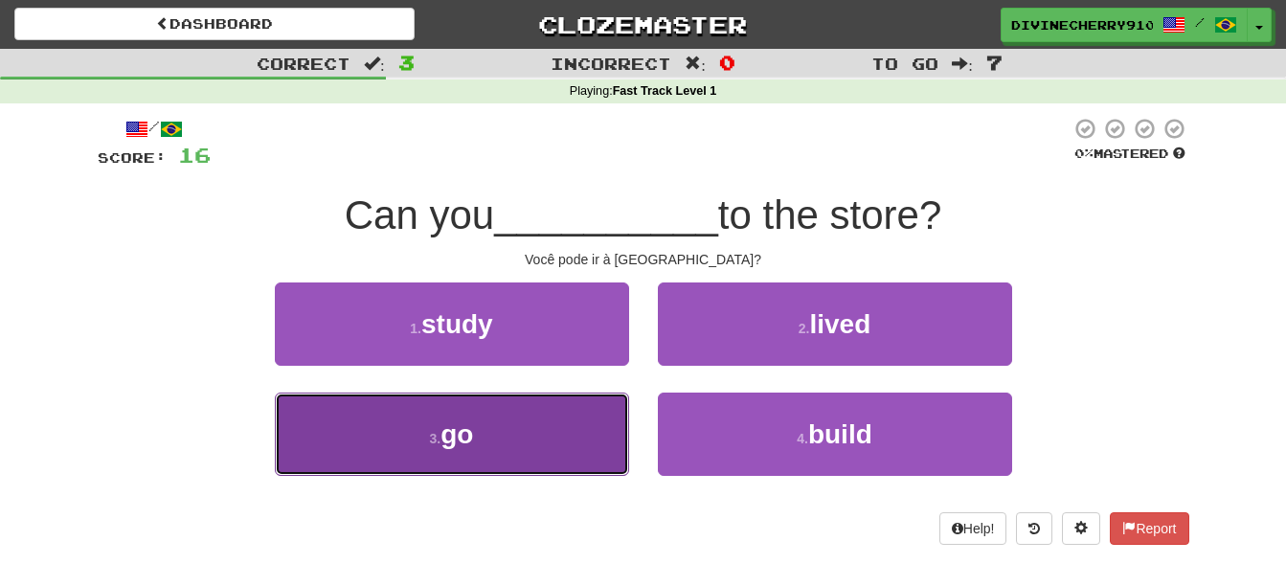
click at [502, 421] on button "3 . go" at bounding box center [452, 434] width 354 height 83
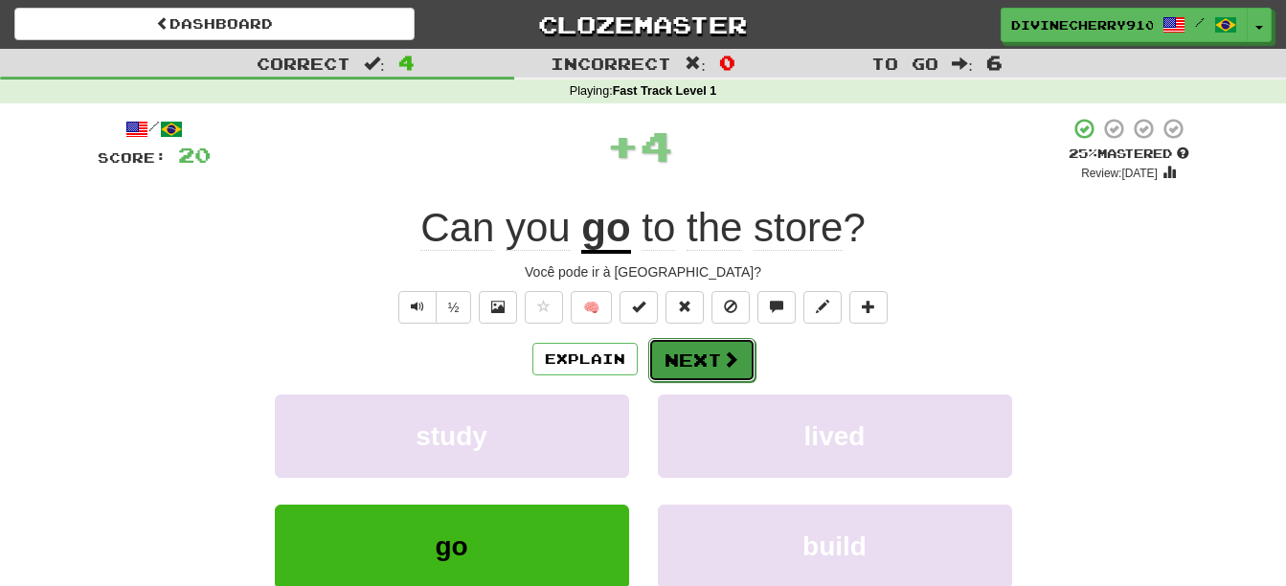
click at [694, 365] on button "Next" at bounding box center [701, 360] width 107 height 44
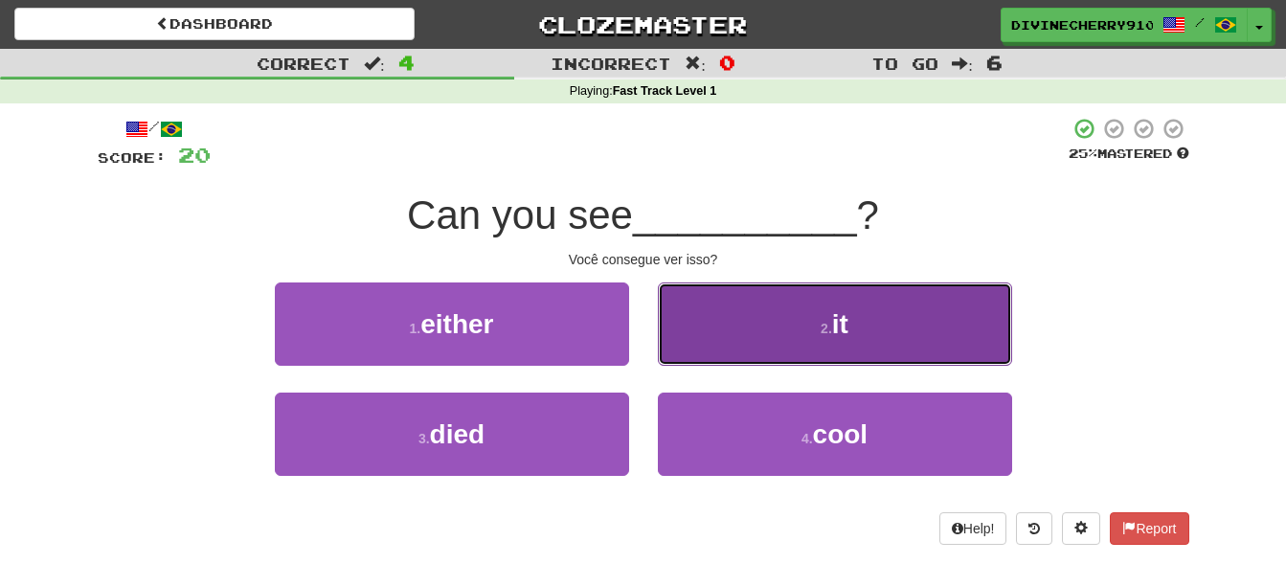
click at [694, 326] on button "2 . it" at bounding box center [835, 323] width 354 height 83
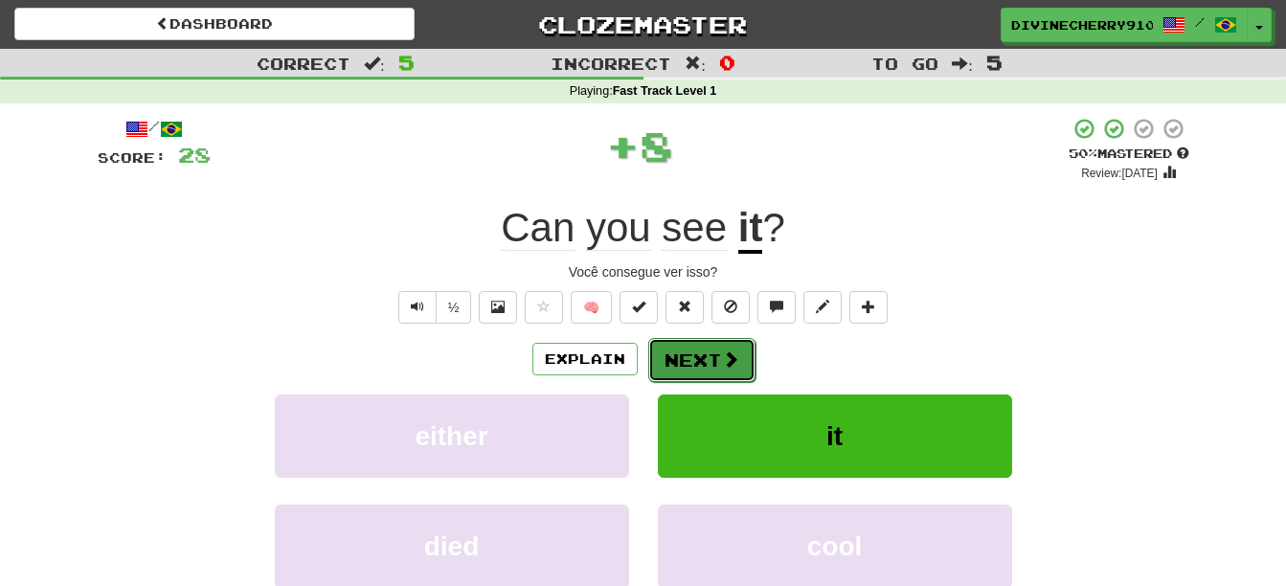
click at [701, 350] on button "Next" at bounding box center [701, 360] width 107 height 44
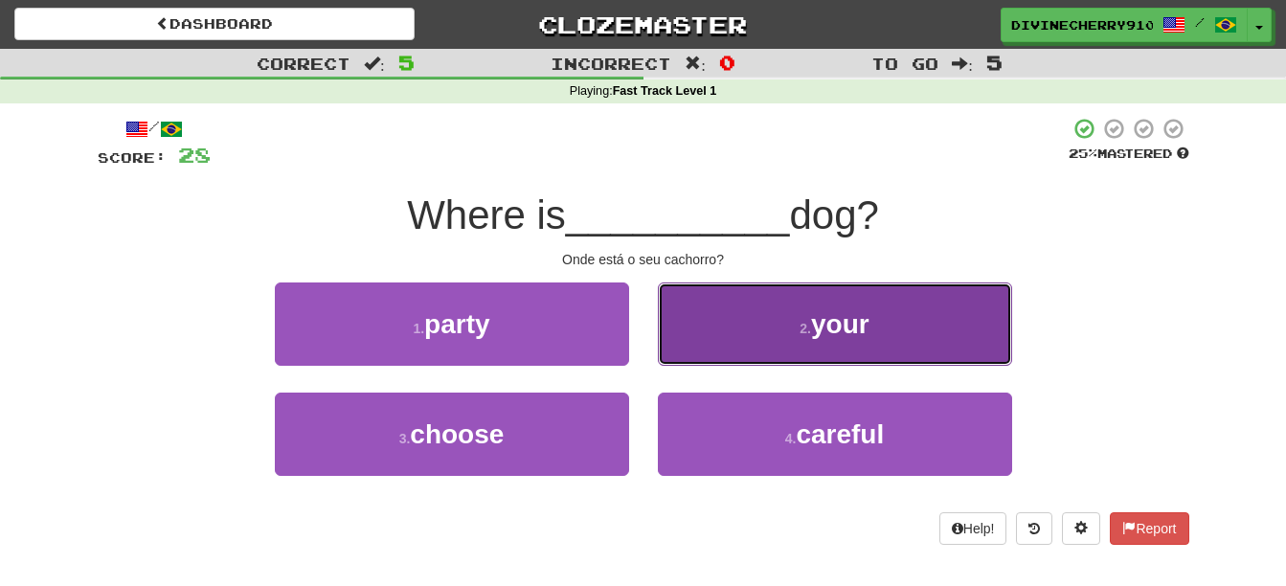
click at [700, 313] on button "2 . your" at bounding box center [835, 323] width 354 height 83
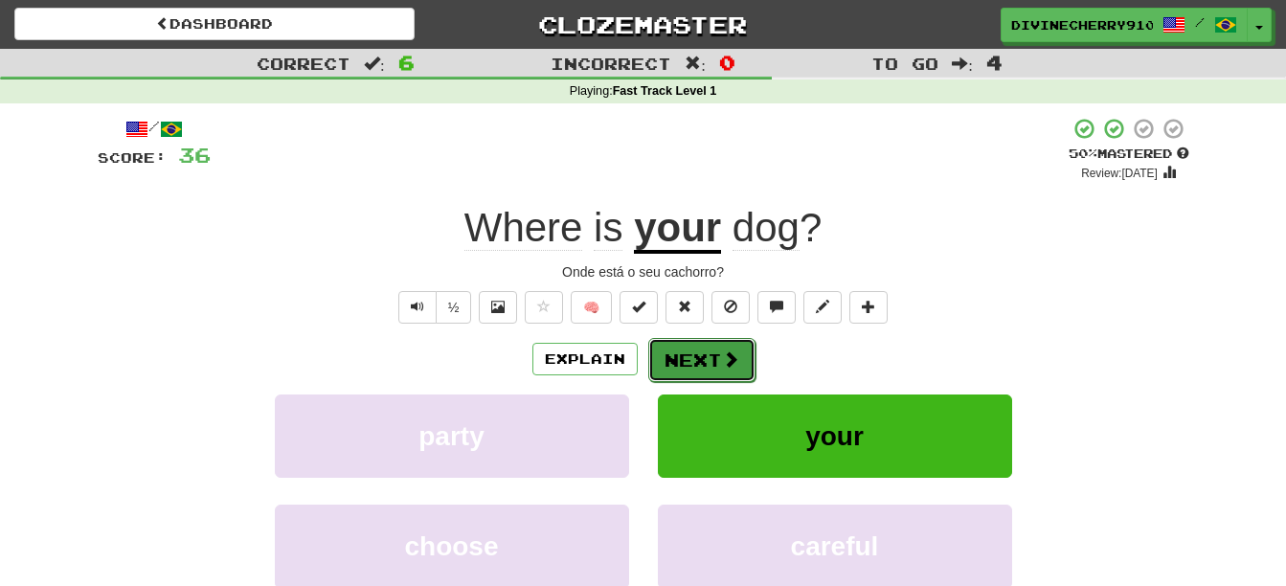
click at [700, 356] on button "Next" at bounding box center [701, 360] width 107 height 44
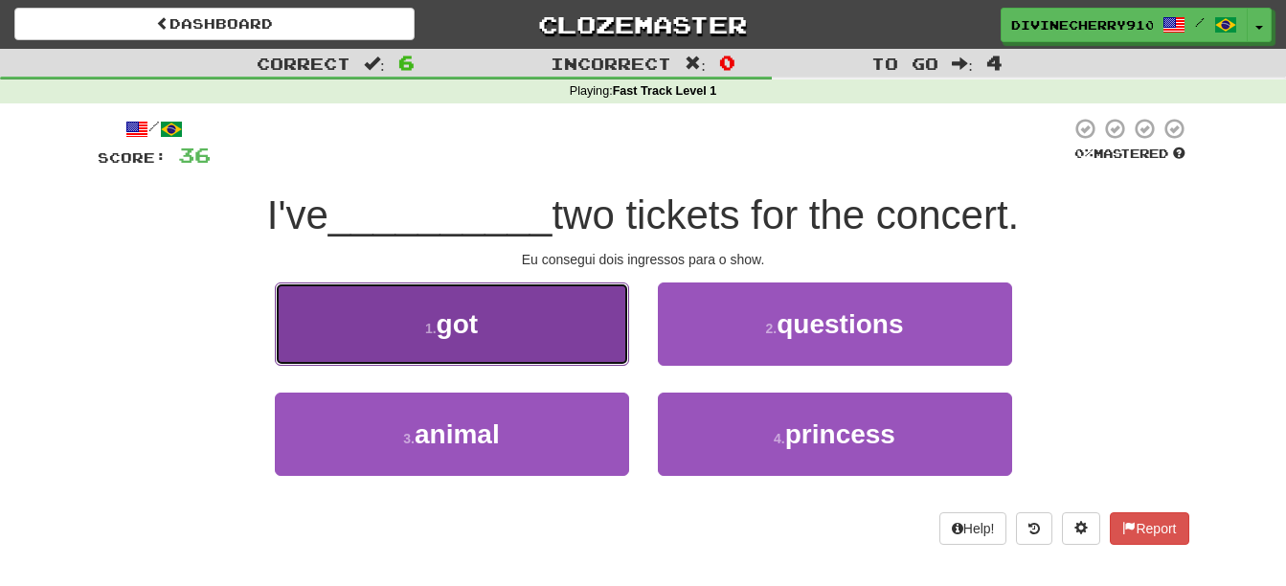
click at [508, 304] on button "1 . got" at bounding box center [452, 323] width 354 height 83
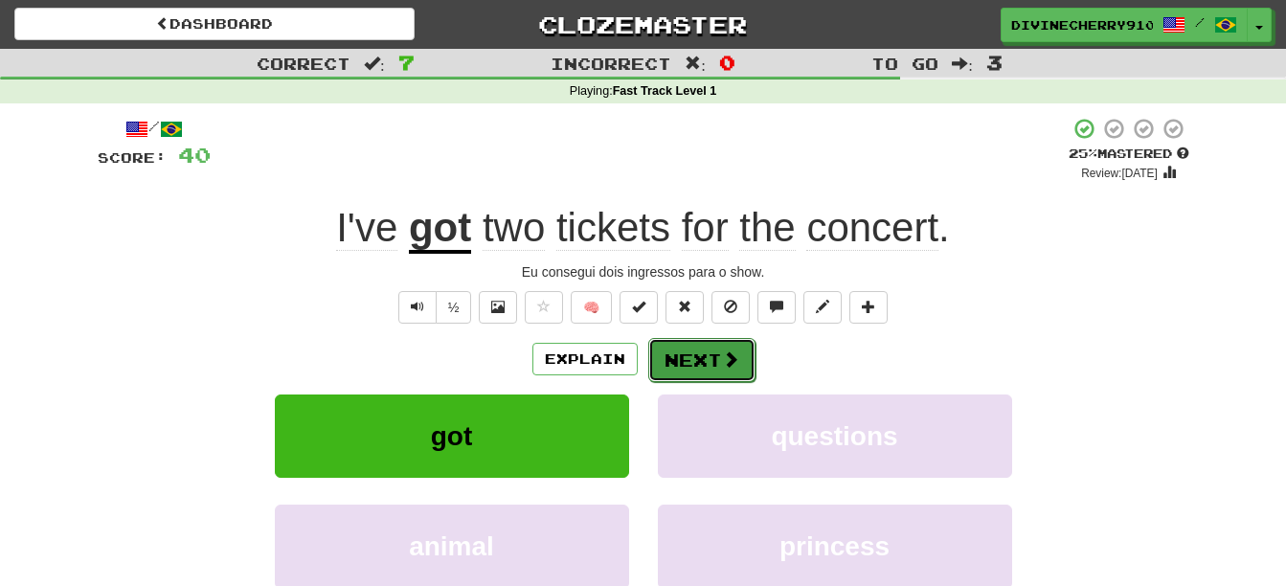
click at [695, 360] on button "Next" at bounding box center [701, 360] width 107 height 44
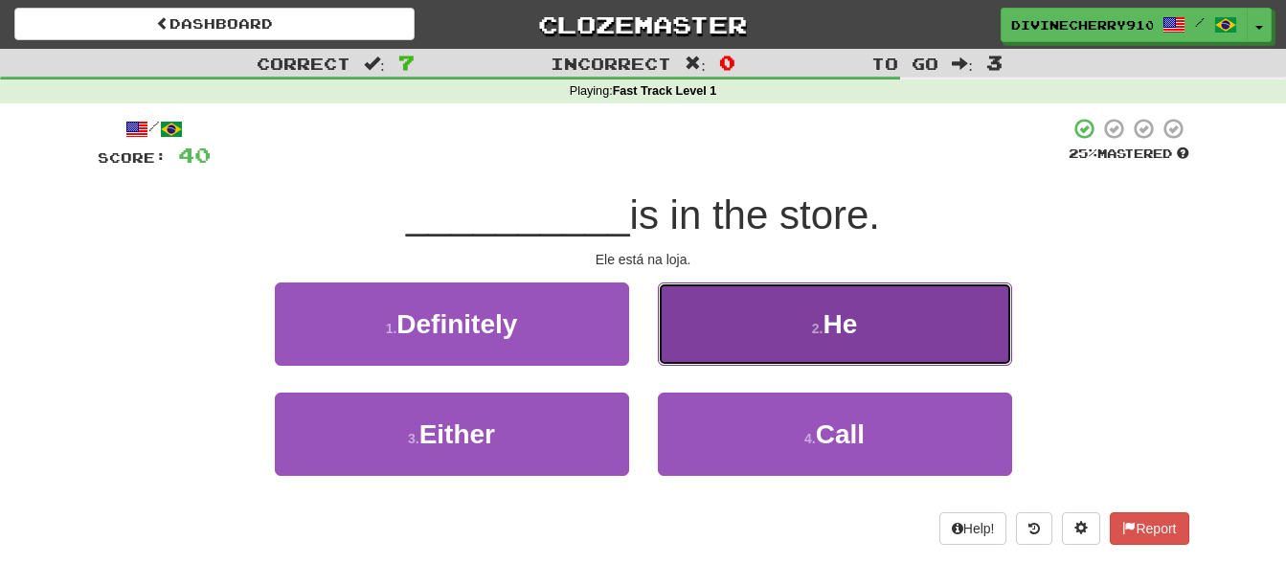
click at [724, 344] on button "2 . He" at bounding box center [835, 323] width 354 height 83
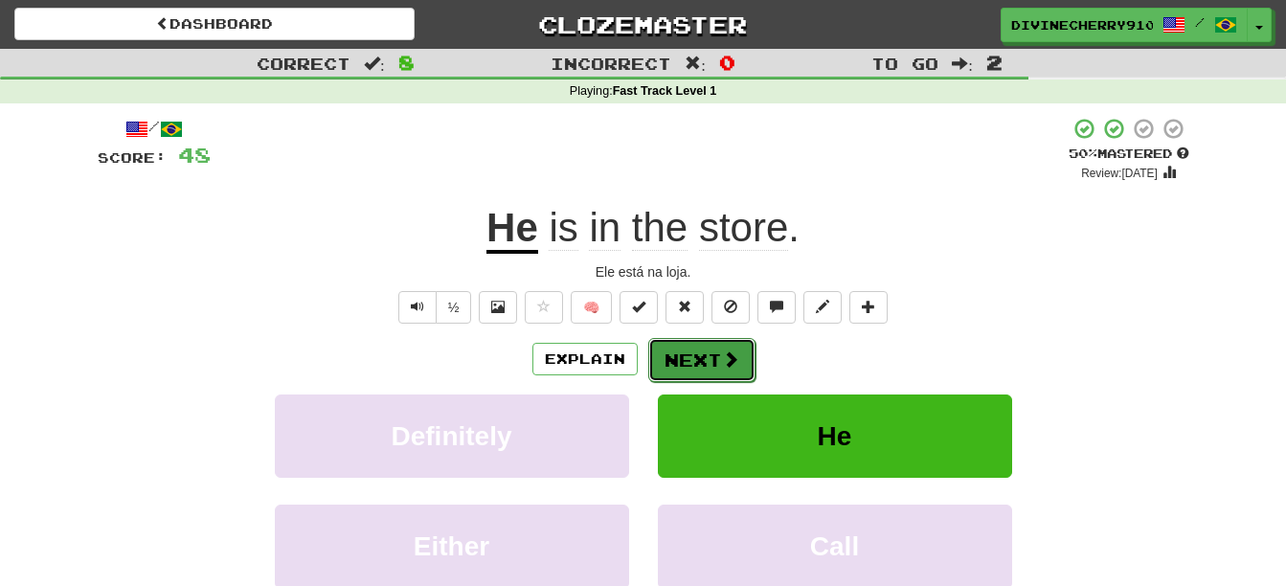
click at [717, 353] on button "Next" at bounding box center [701, 360] width 107 height 44
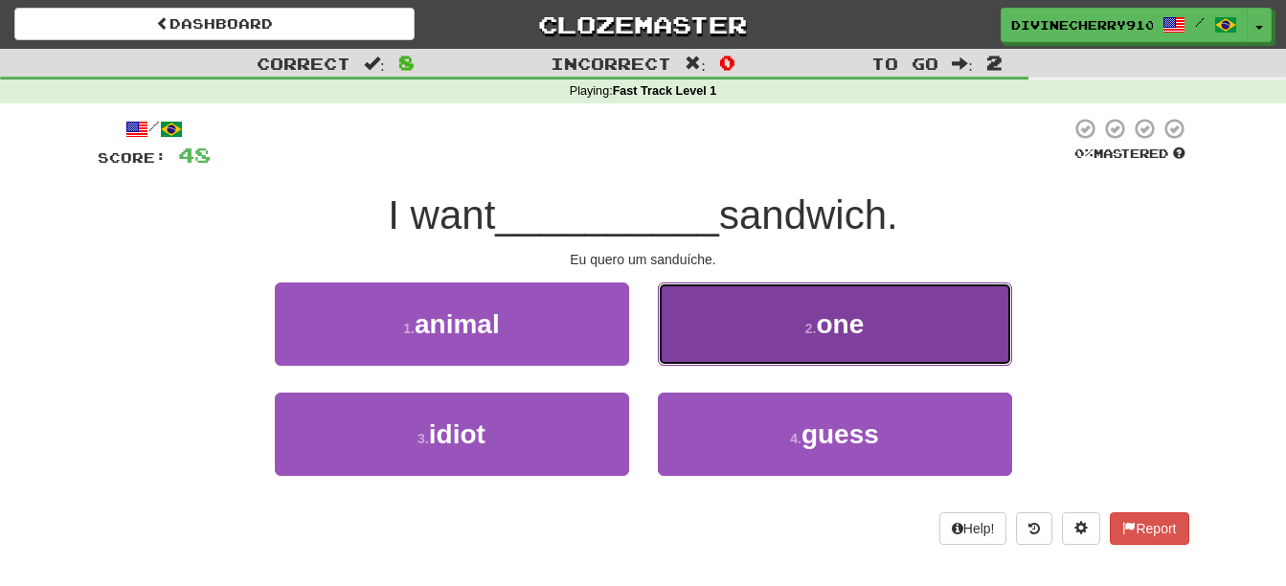
click at [739, 339] on button "2 . one" at bounding box center [835, 323] width 354 height 83
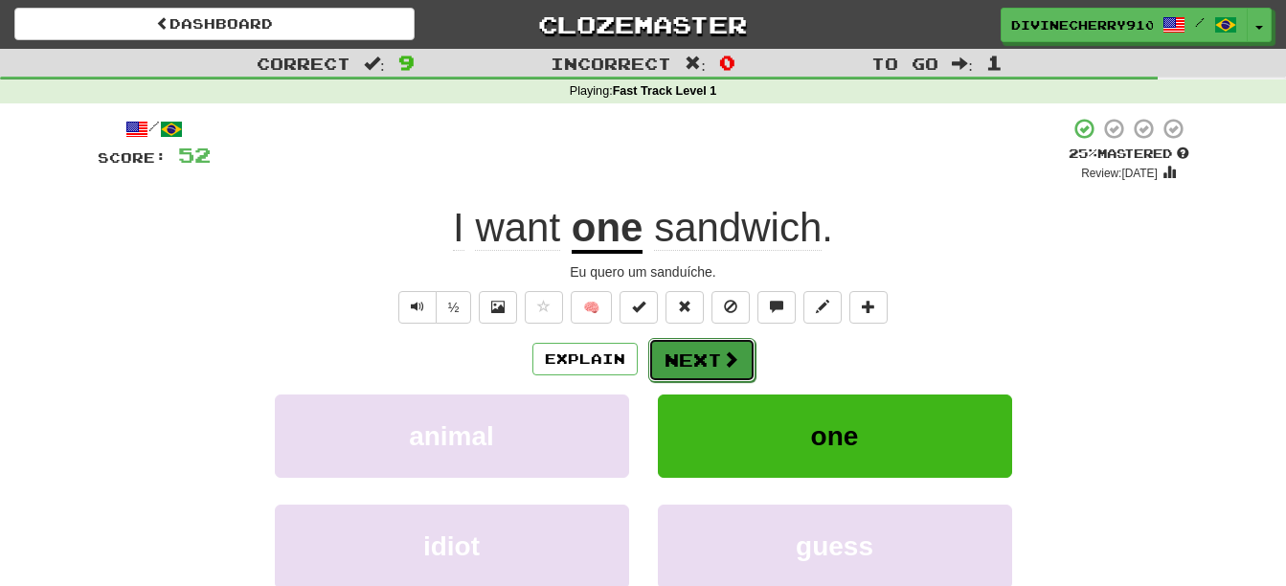
click at [724, 353] on span at bounding box center [730, 358] width 17 height 17
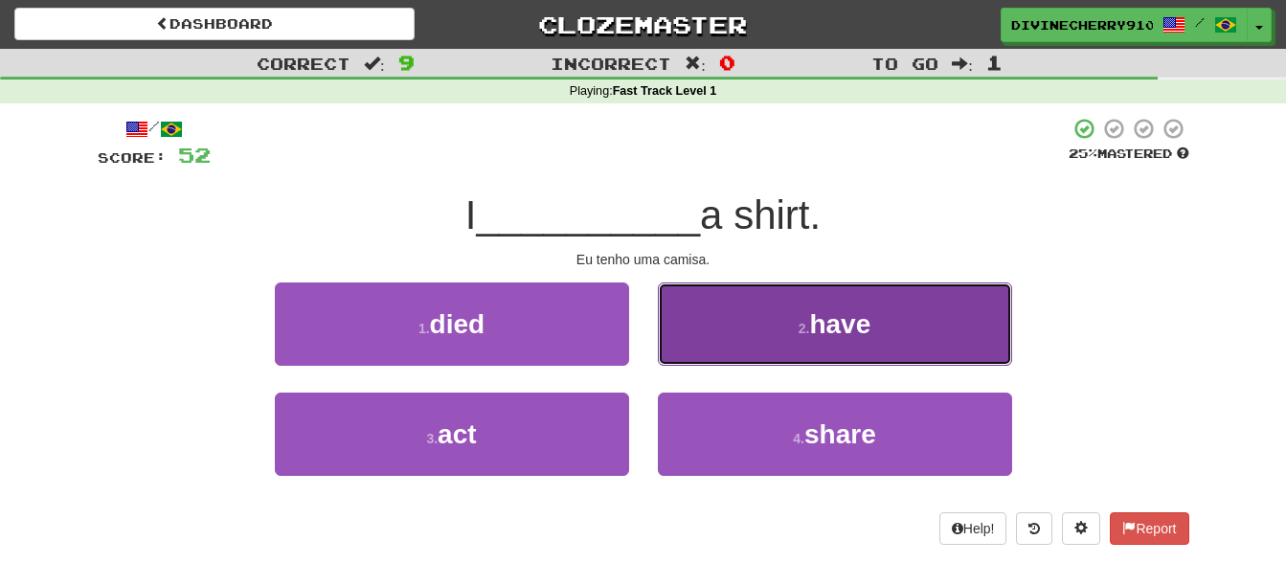
click at [732, 341] on button "2 . have" at bounding box center [835, 323] width 354 height 83
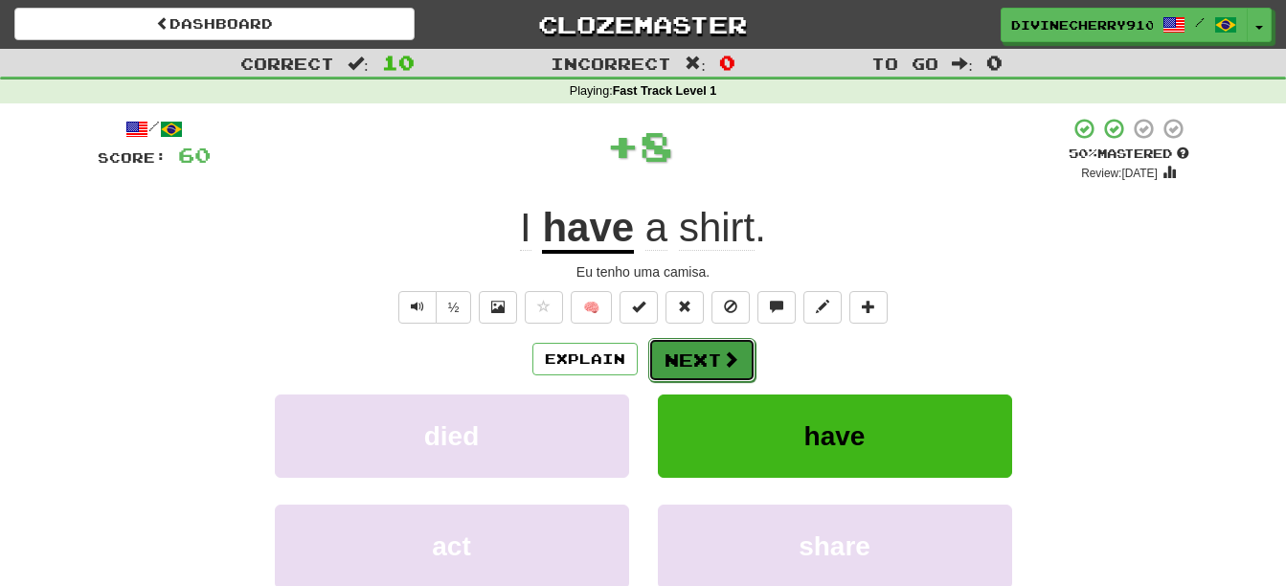
click at [711, 346] on button "Next" at bounding box center [701, 360] width 107 height 44
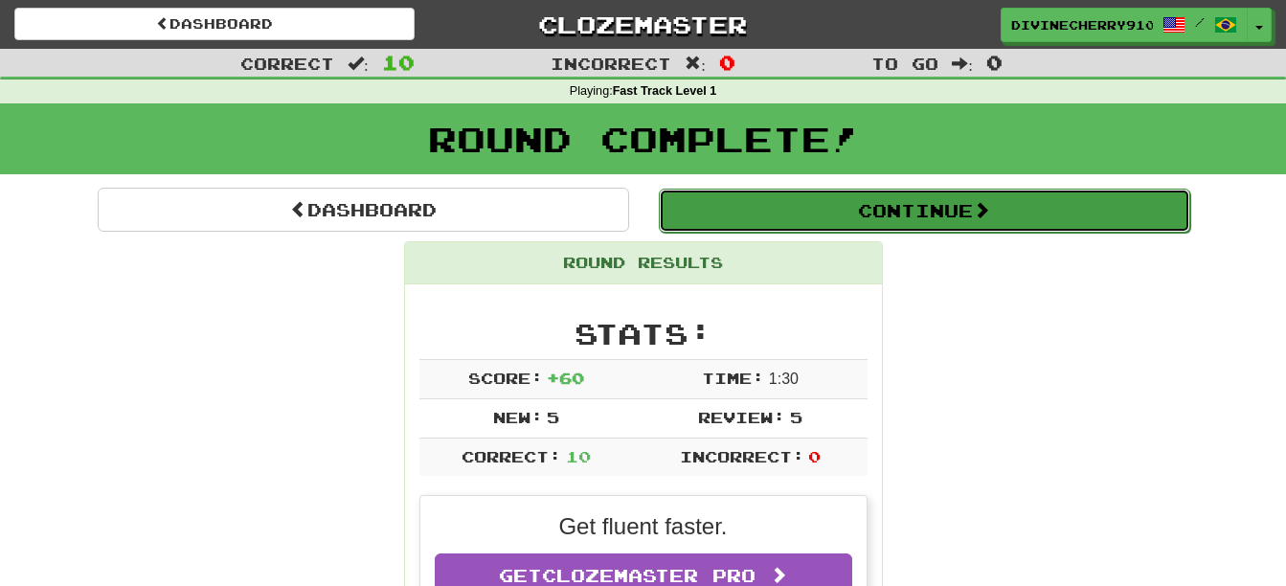
click at [823, 216] on button "Continue" at bounding box center [924, 211] width 531 height 44
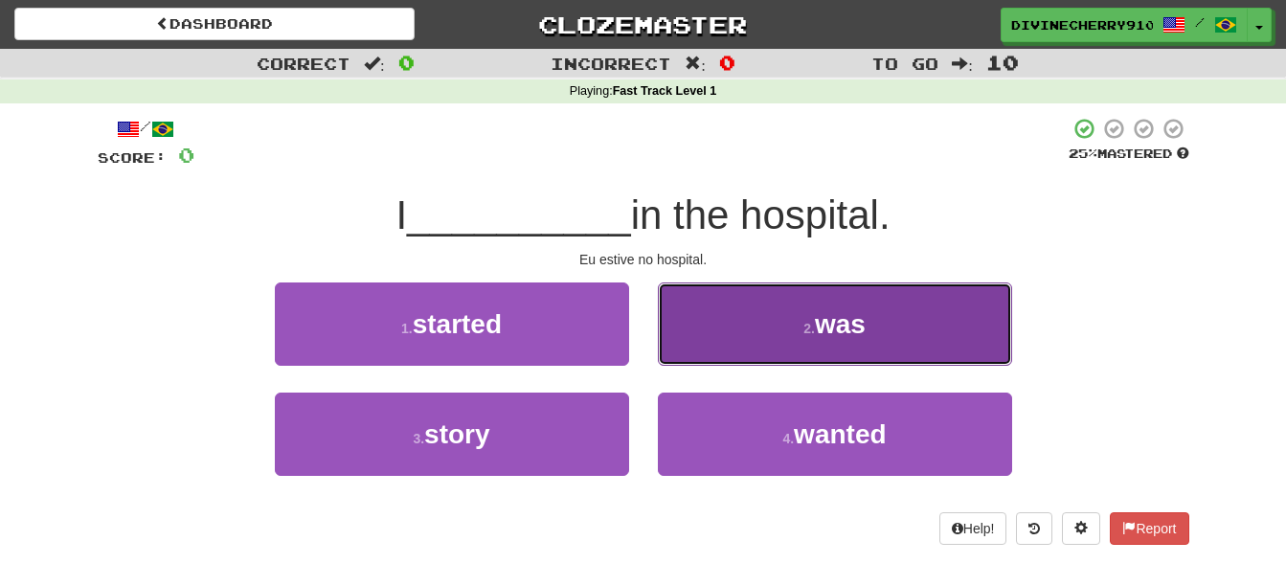
click at [700, 320] on button "2 . was" at bounding box center [835, 323] width 354 height 83
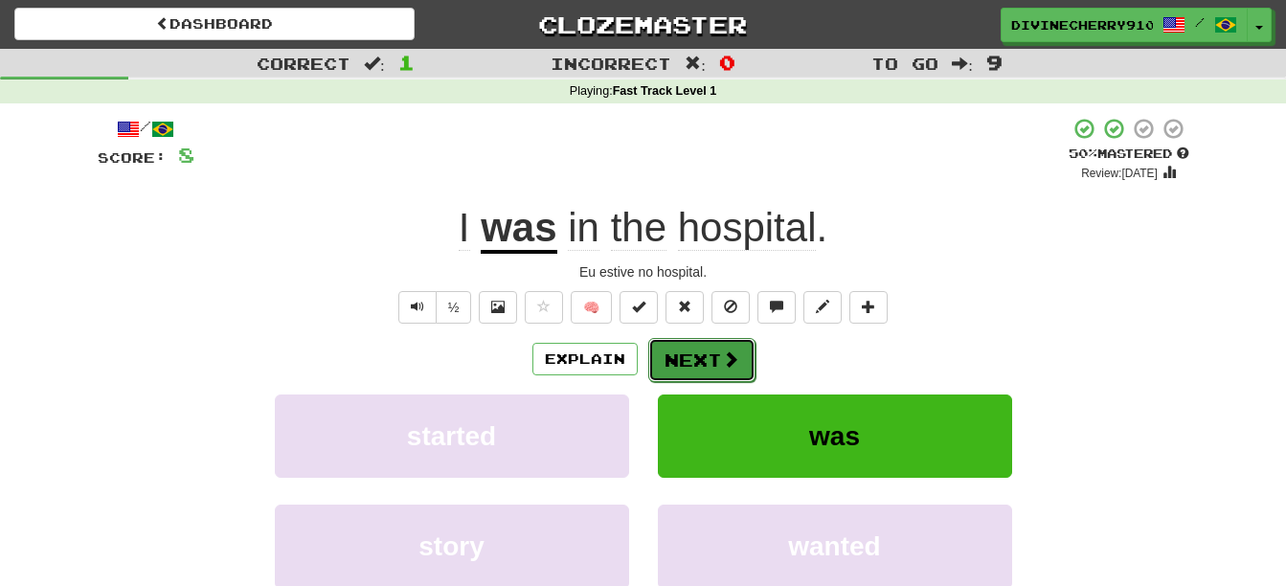
click at [704, 350] on button "Next" at bounding box center [701, 360] width 107 height 44
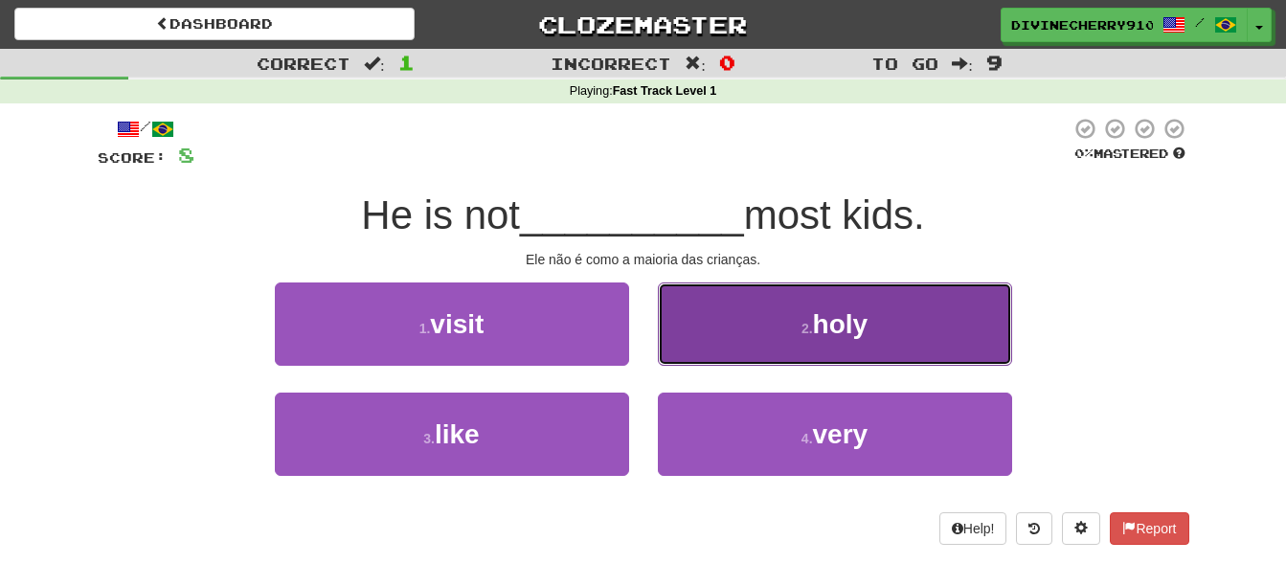
click at [704, 350] on button "2 . holy" at bounding box center [835, 323] width 354 height 83
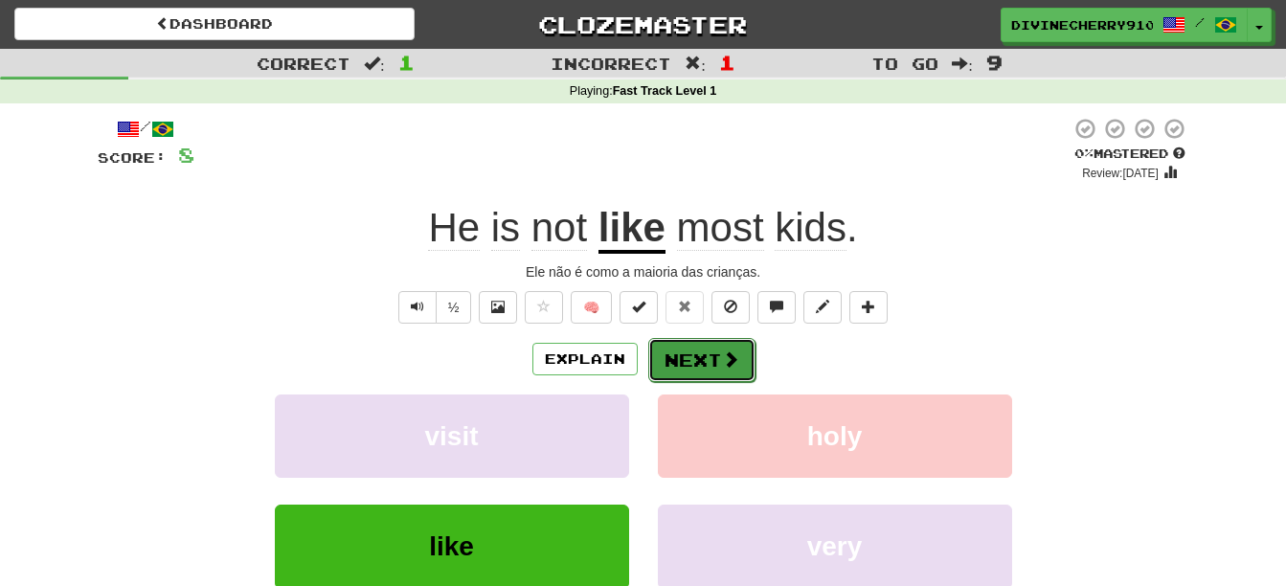
click at [703, 350] on button "Next" at bounding box center [701, 360] width 107 height 44
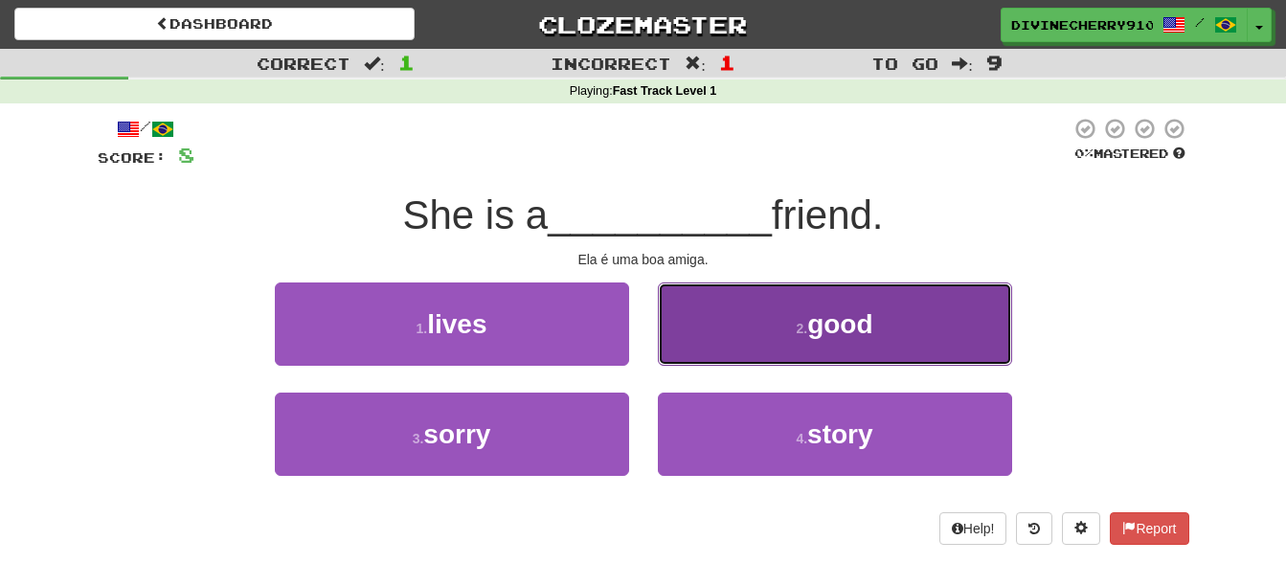
click at [705, 336] on button "2 . good" at bounding box center [835, 323] width 354 height 83
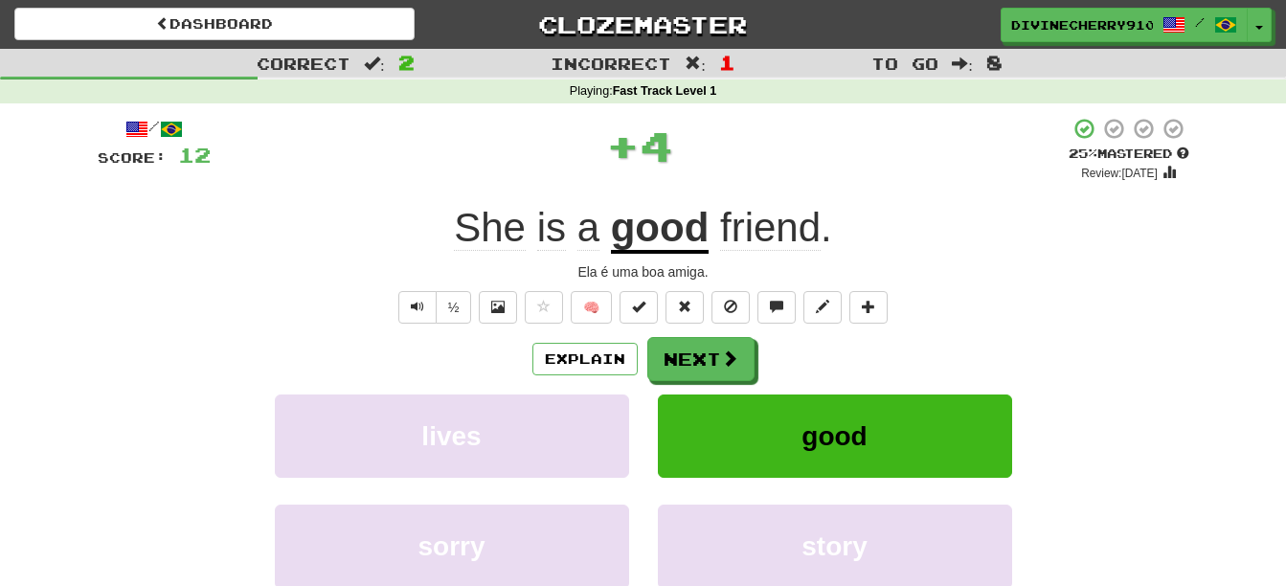
click at [705, 337] on div "Explain Next" at bounding box center [644, 359] width 1092 height 44
click at [702, 354] on button "Next" at bounding box center [701, 360] width 107 height 44
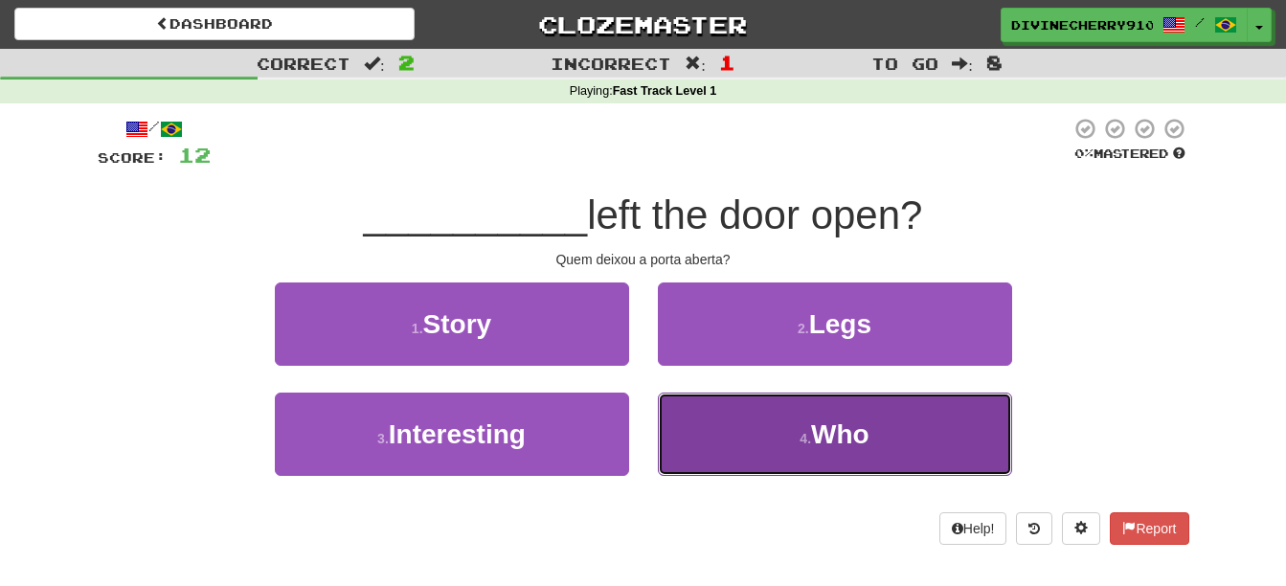
click at [794, 426] on button "4 . Who" at bounding box center [835, 434] width 354 height 83
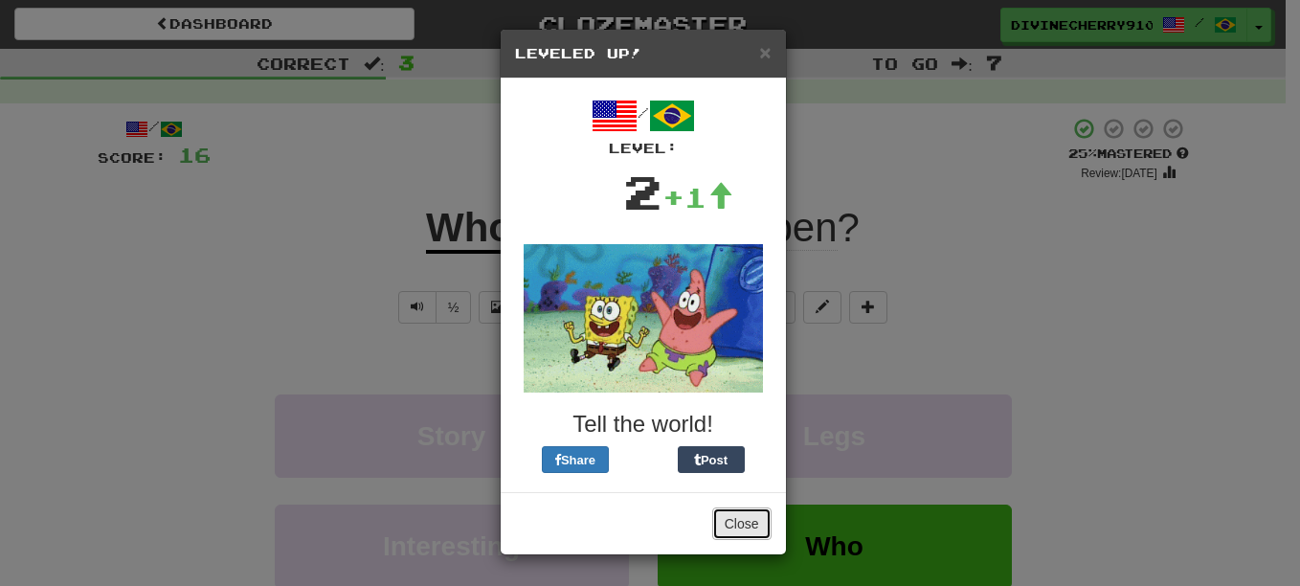
click at [741, 523] on button "Close" at bounding box center [741, 524] width 59 height 33
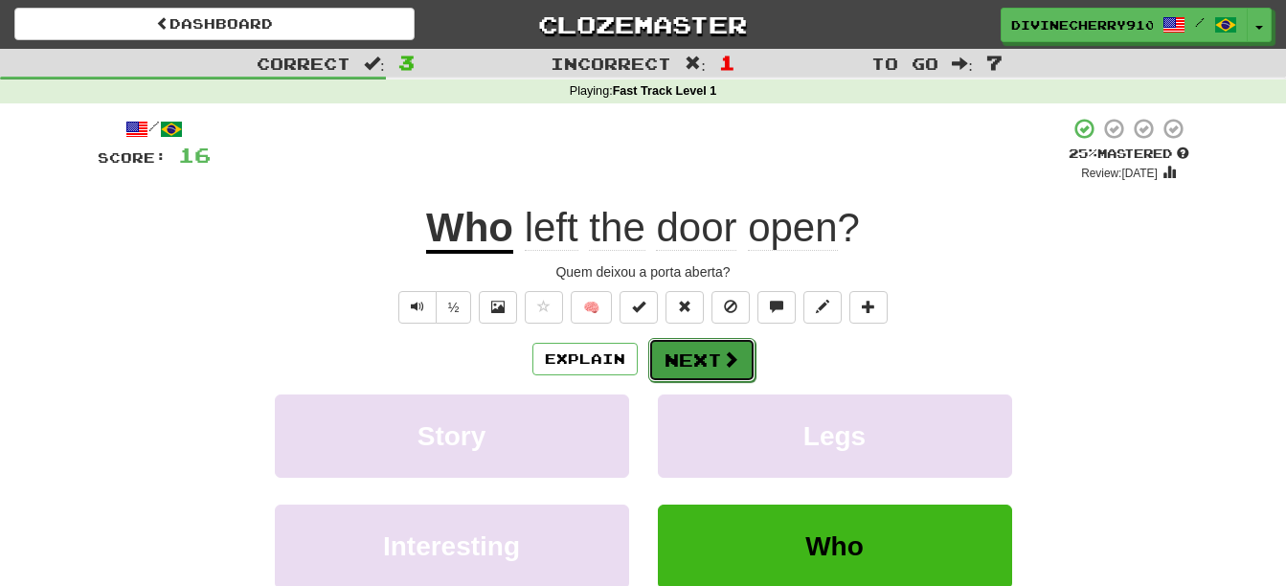
click at [730, 361] on span at bounding box center [730, 358] width 17 height 17
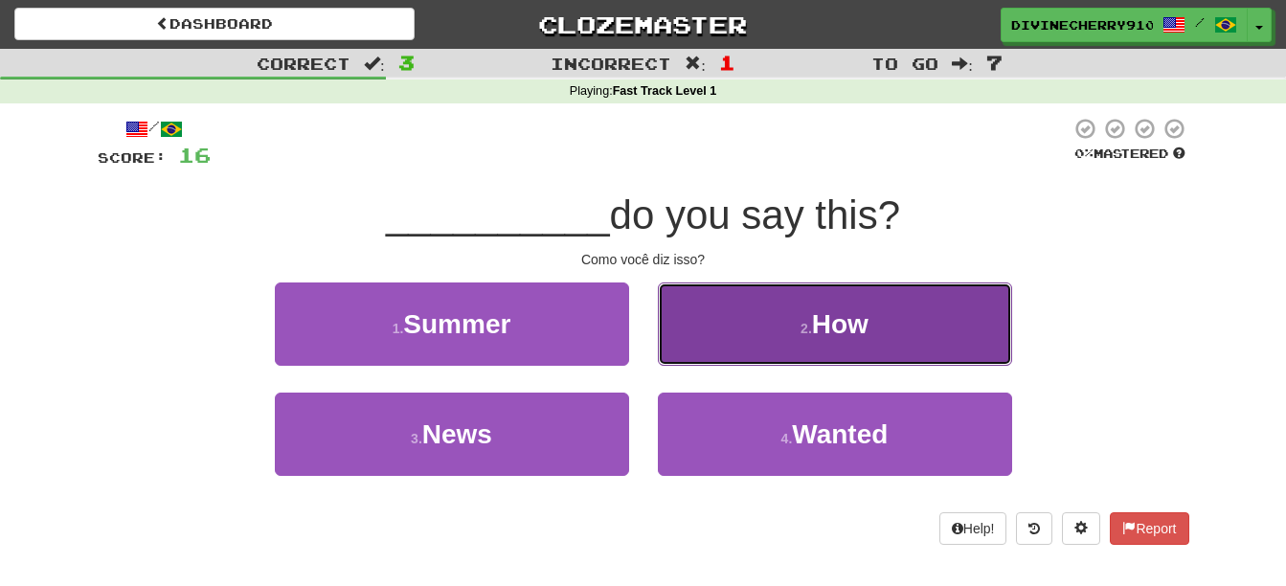
click at [747, 349] on button "2 . How" at bounding box center [835, 323] width 354 height 83
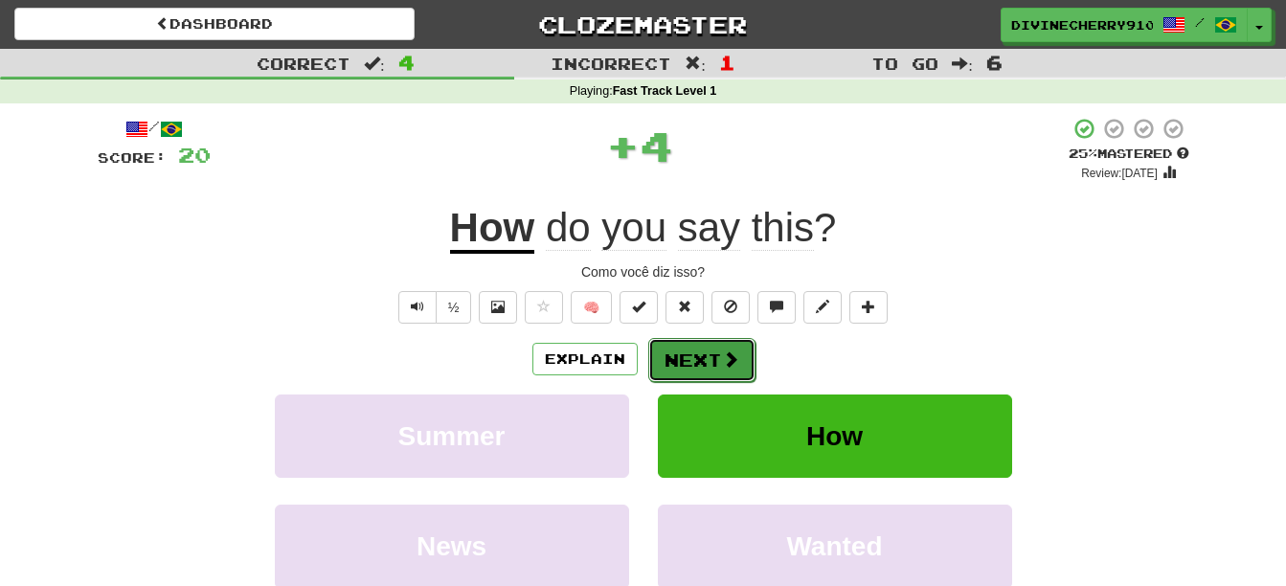
click at [735, 356] on span at bounding box center [730, 358] width 17 height 17
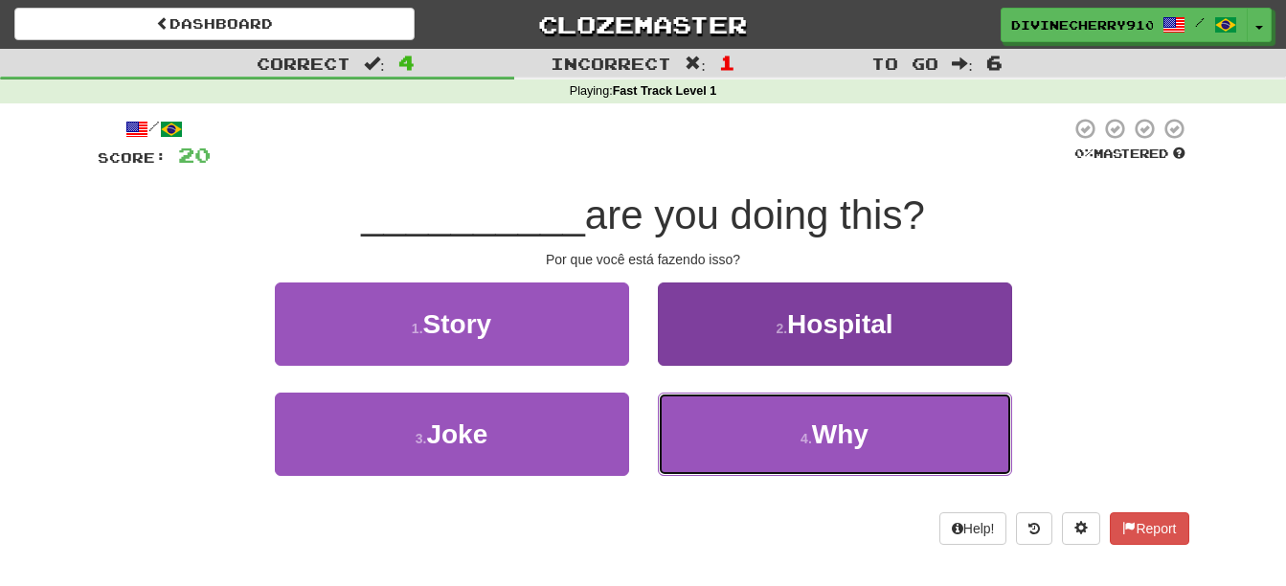
click at [759, 430] on button "4 . Why" at bounding box center [835, 434] width 354 height 83
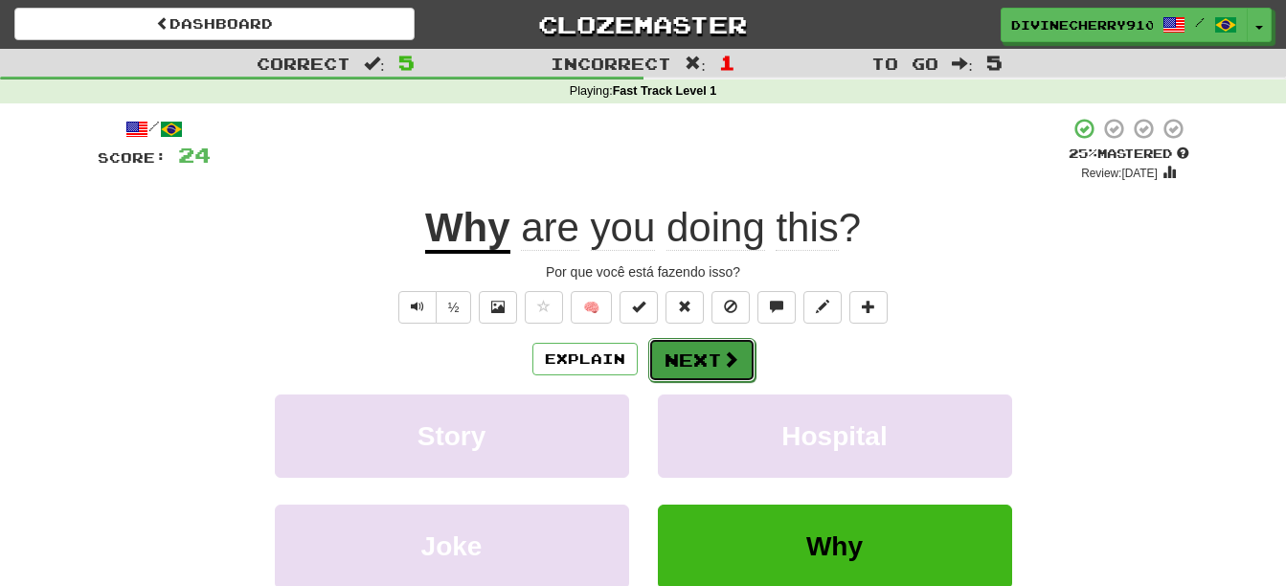
click at [728, 363] on span at bounding box center [730, 358] width 17 height 17
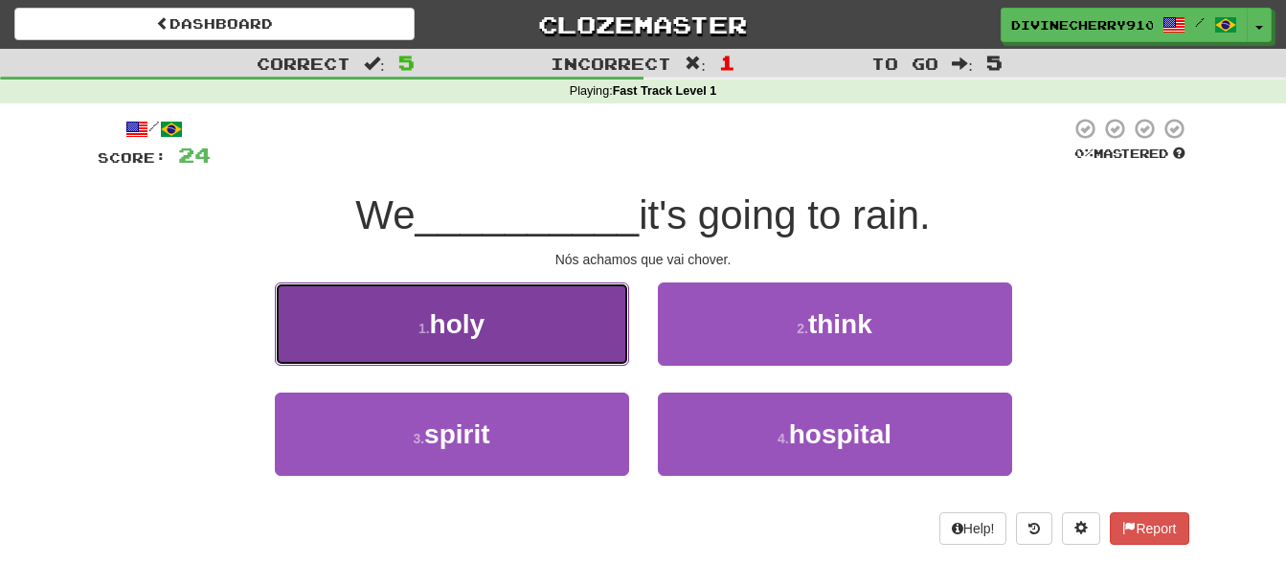
click at [603, 318] on button "1 . holy" at bounding box center [452, 323] width 354 height 83
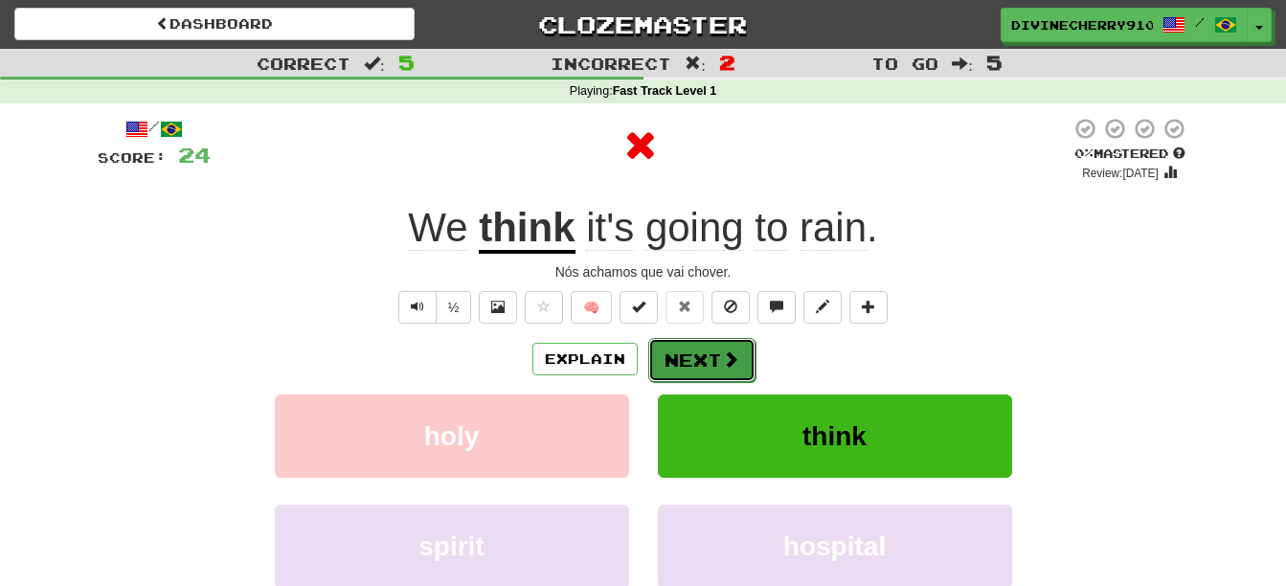
click at [687, 346] on button "Next" at bounding box center [701, 360] width 107 height 44
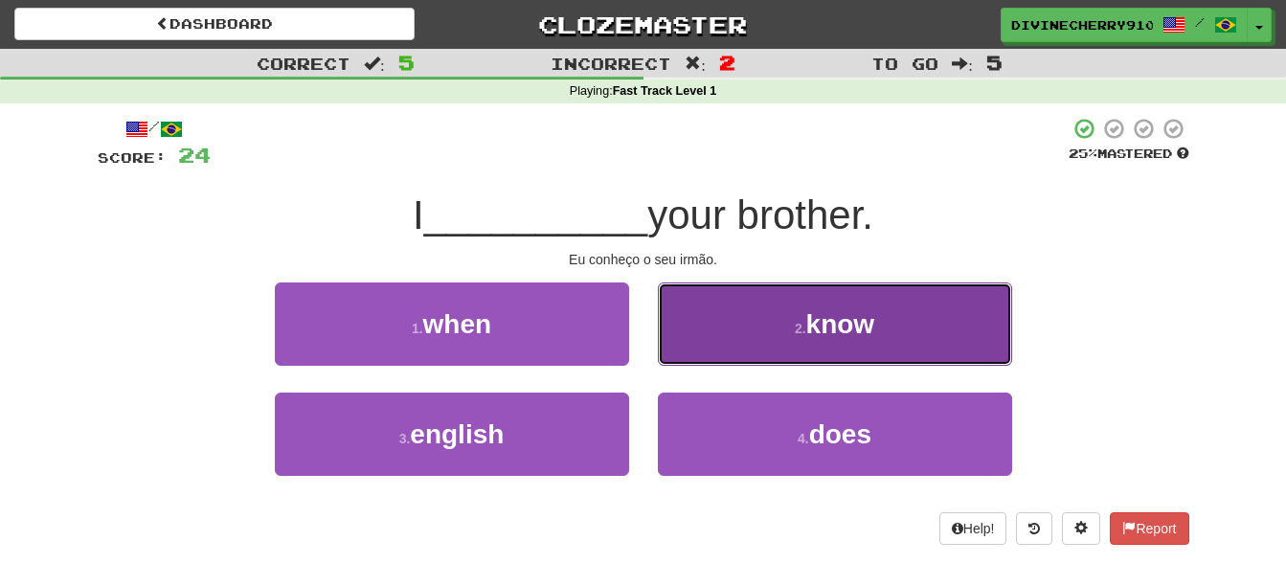
click at [803, 341] on button "2 . know" at bounding box center [835, 323] width 354 height 83
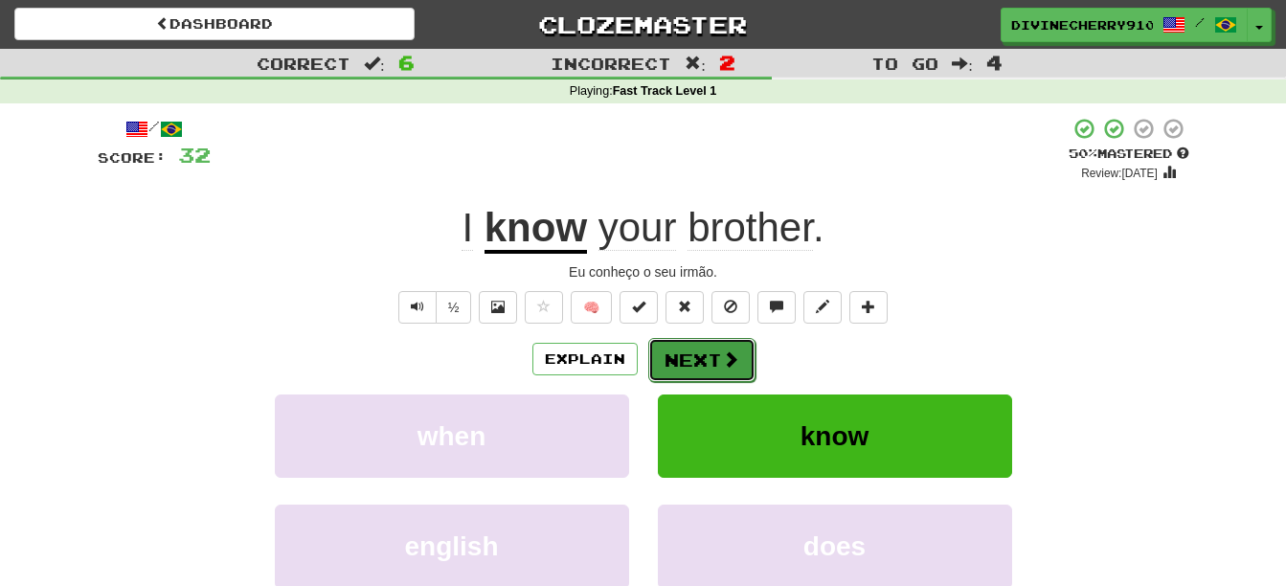
click at [730, 357] on span at bounding box center [730, 358] width 17 height 17
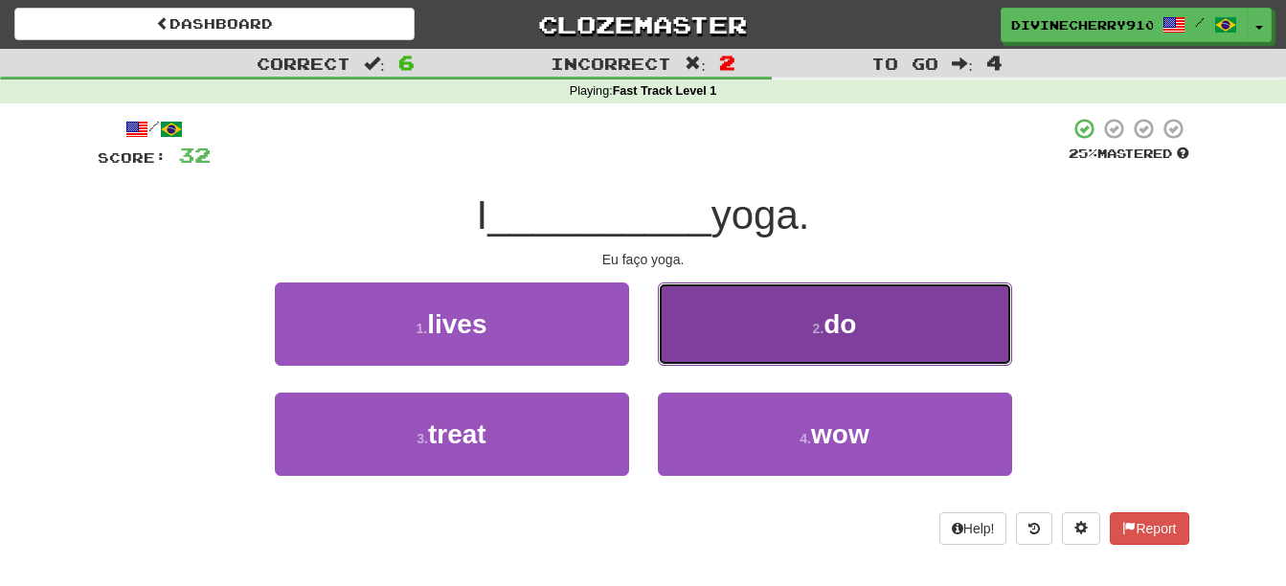
click at [764, 341] on button "2 . do" at bounding box center [835, 323] width 354 height 83
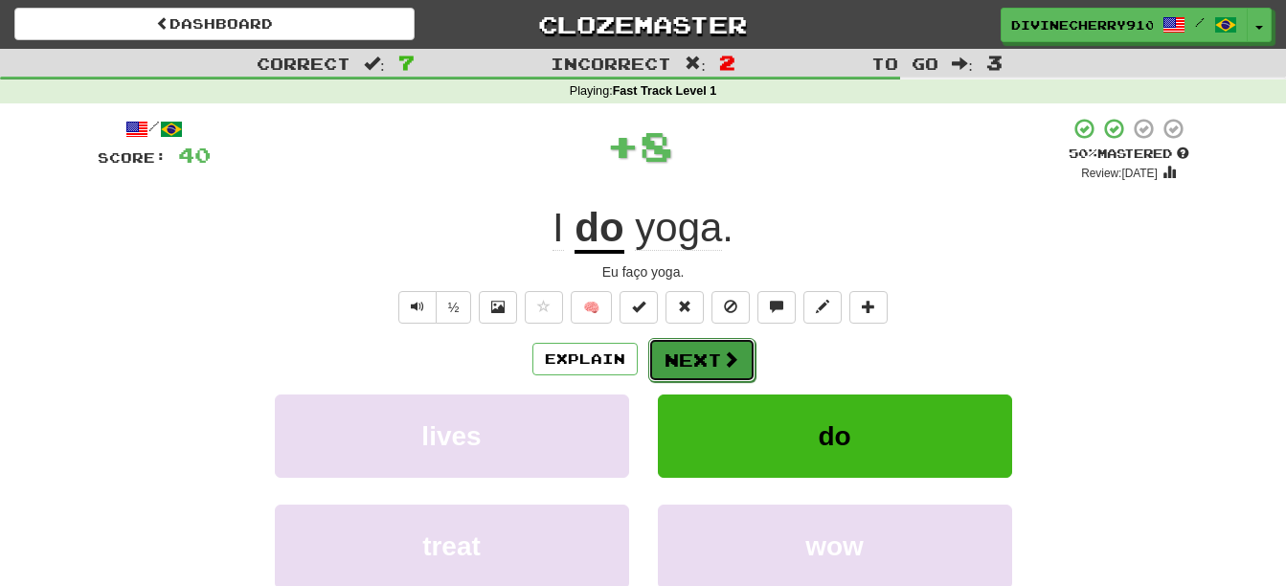
click at [726, 357] on span at bounding box center [730, 358] width 17 height 17
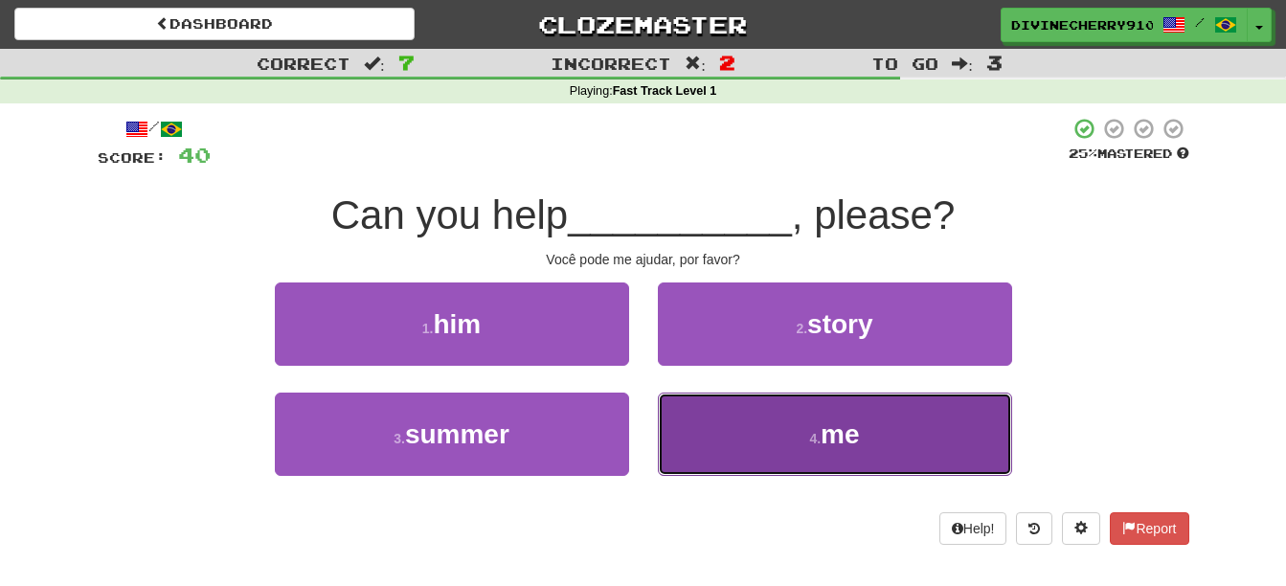
click at [744, 409] on button "4 . me" at bounding box center [835, 434] width 354 height 83
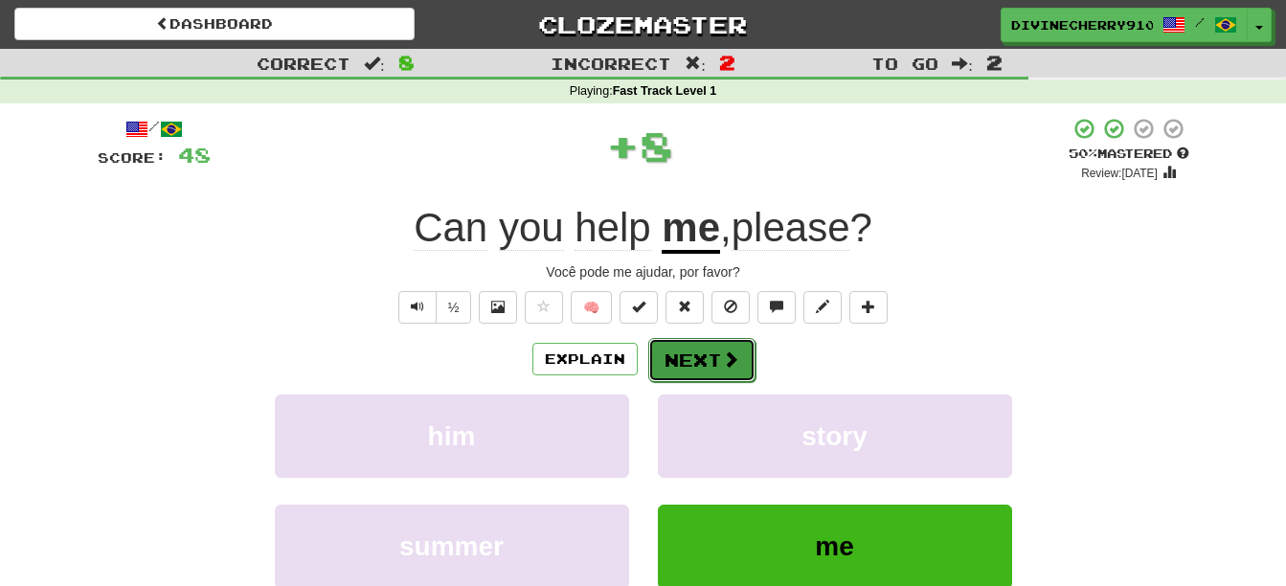
click at [706, 363] on button "Next" at bounding box center [701, 360] width 107 height 44
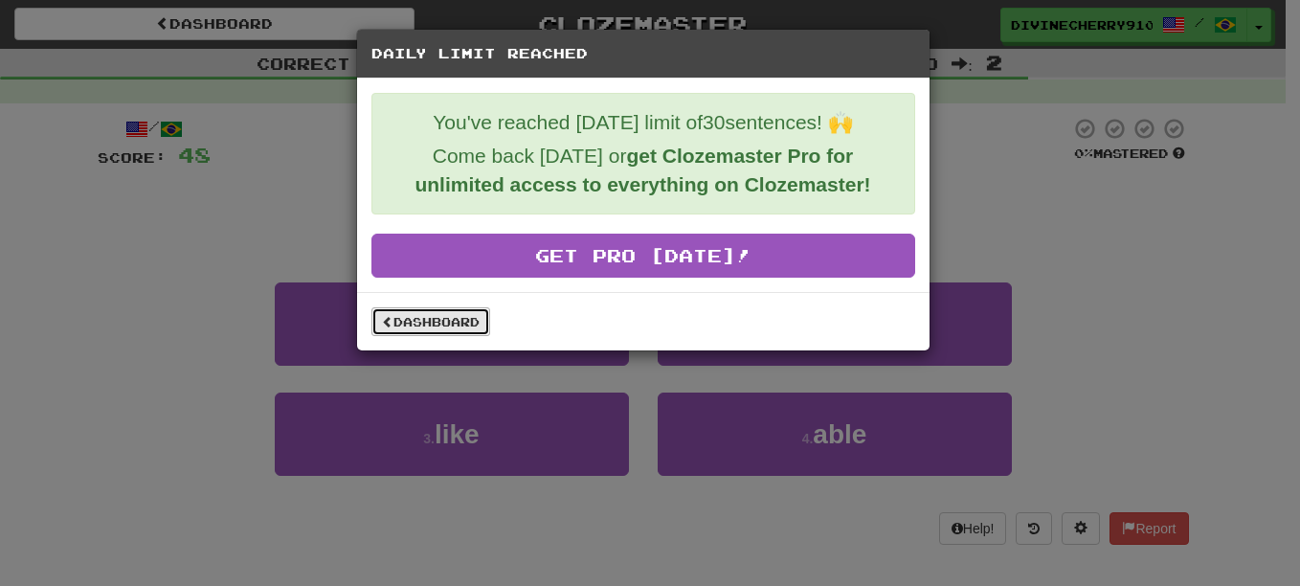
click at [479, 324] on link "Dashboard" at bounding box center [431, 321] width 119 height 29
